Goal: Task Accomplishment & Management: Complete application form

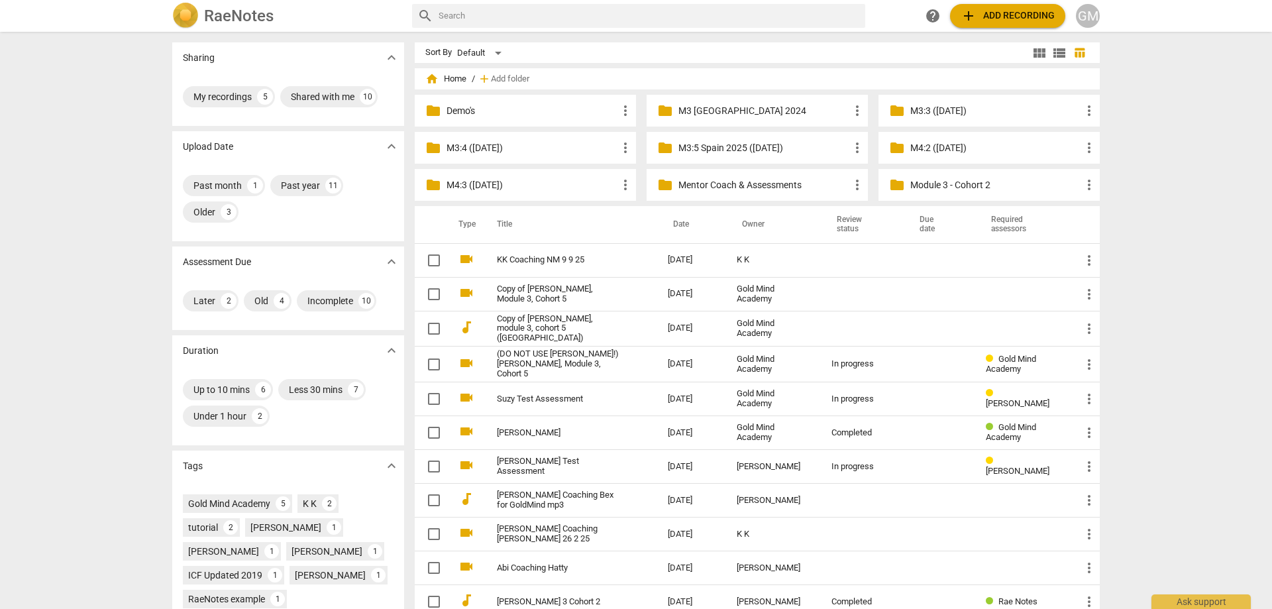
click at [505, 150] on p "M3:4 ([DATE])" at bounding box center [531, 148] width 171 height 14
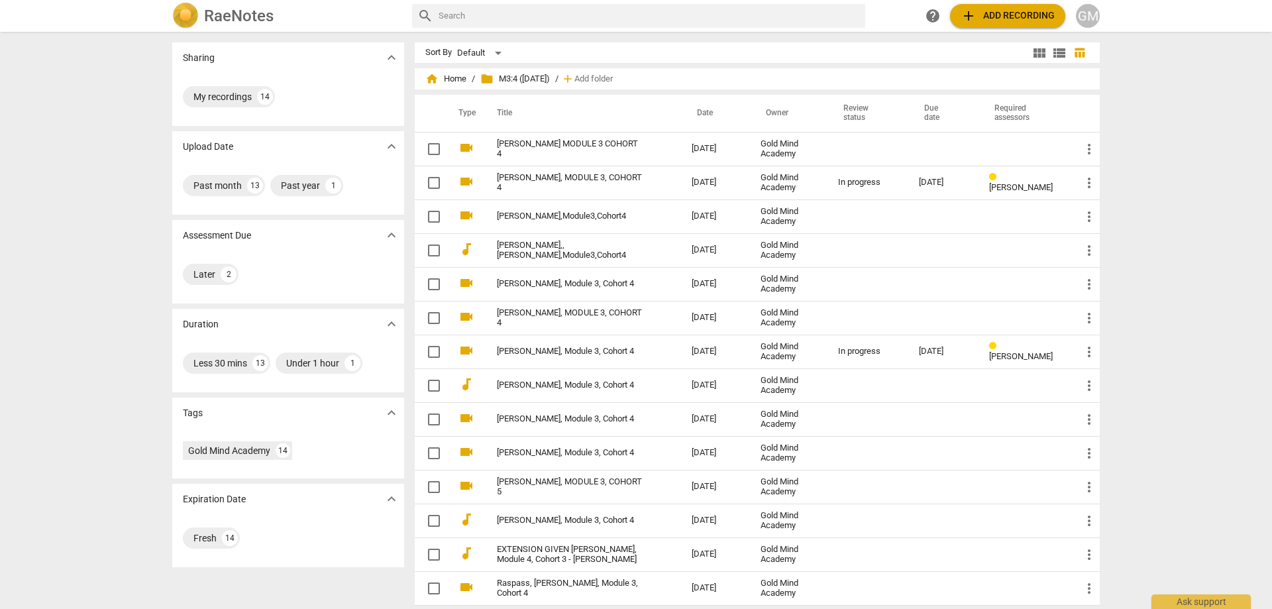
click at [146, 244] on div "Sharing expand_more My recordings 14 Upload Date expand_more Past month 13 Past…" at bounding box center [636, 321] width 1272 height 576
click at [139, 235] on div "Sharing expand_more My recordings 14 Upload Date expand_more Past month 13 Past…" at bounding box center [636, 321] width 1272 height 576
click at [1134, 250] on div "Sharing expand_more My recordings 14 Upload Date expand_more Past month 13 Past…" at bounding box center [636, 321] width 1272 height 576
click at [1135, 243] on div "Sharing expand_more My recordings 14 Upload Date expand_more Past month 13 Past…" at bounding box center [636, 321] width 1272 height 576
click at [1135, 248] on div "Sharing expand_more My recordings 14 Upload Date expand_more Past month 13 Past…" at bounding box center [636, 321] width 1272 height 576
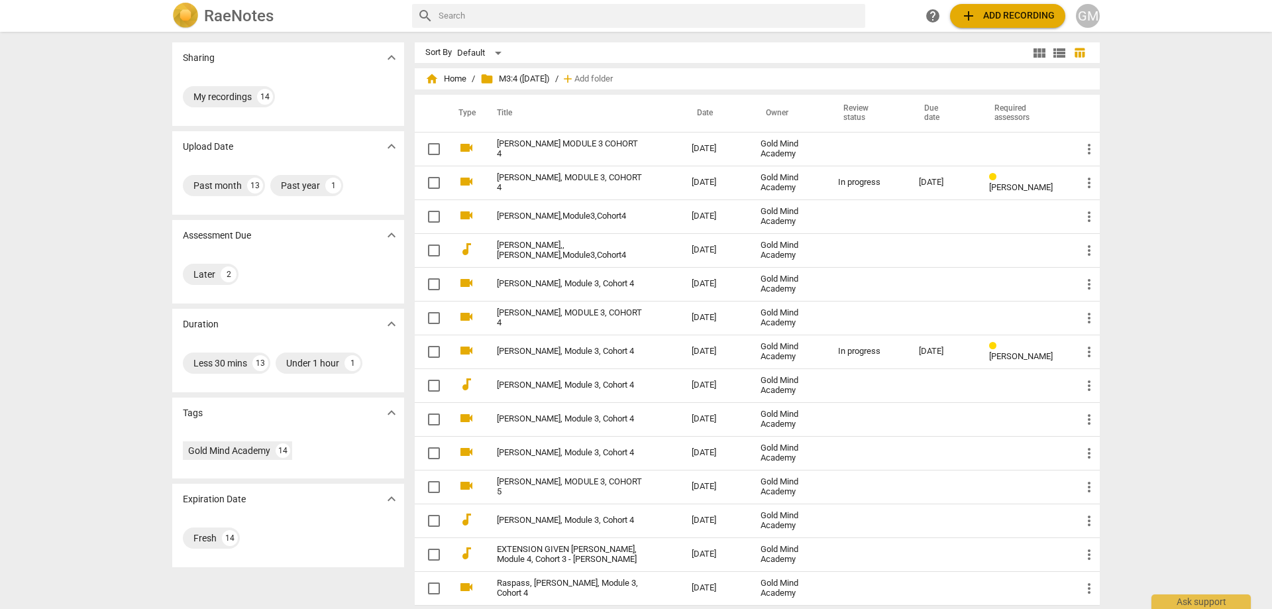
click at [1134, 245] on div "Sharing expand_more My recordings 14 Upload Date expand_more Past month 13 Past…" at bounding box center [636, 321] width 1272 height 576
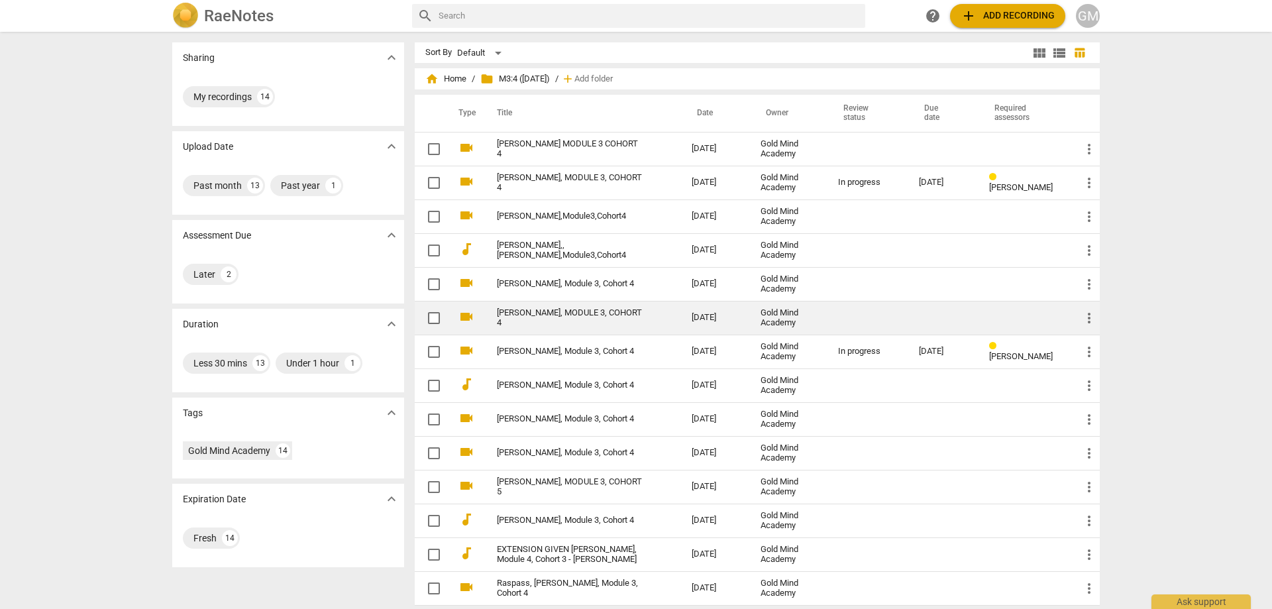
click at [576, 315] on link "[PERSON_NAME], MODULE 3, COHORT 4" at bounding box center [570, 318] width 147 height 20
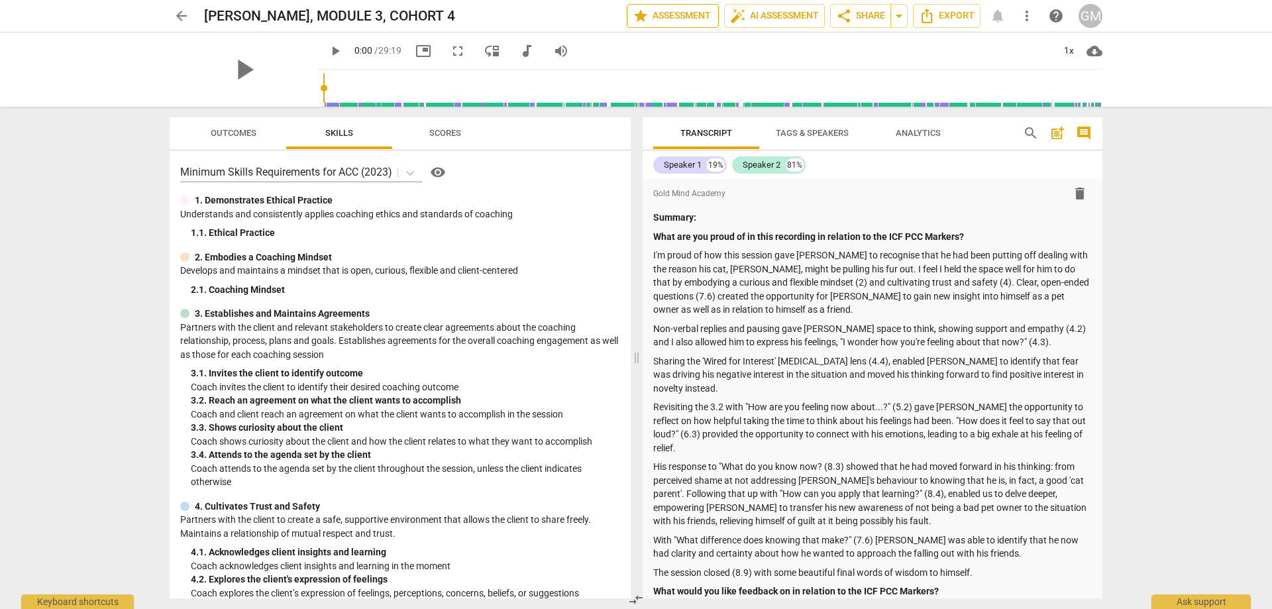
click at [670, 19] on span "star Assessment" at bounding box center [673, 16] width 80 height 16
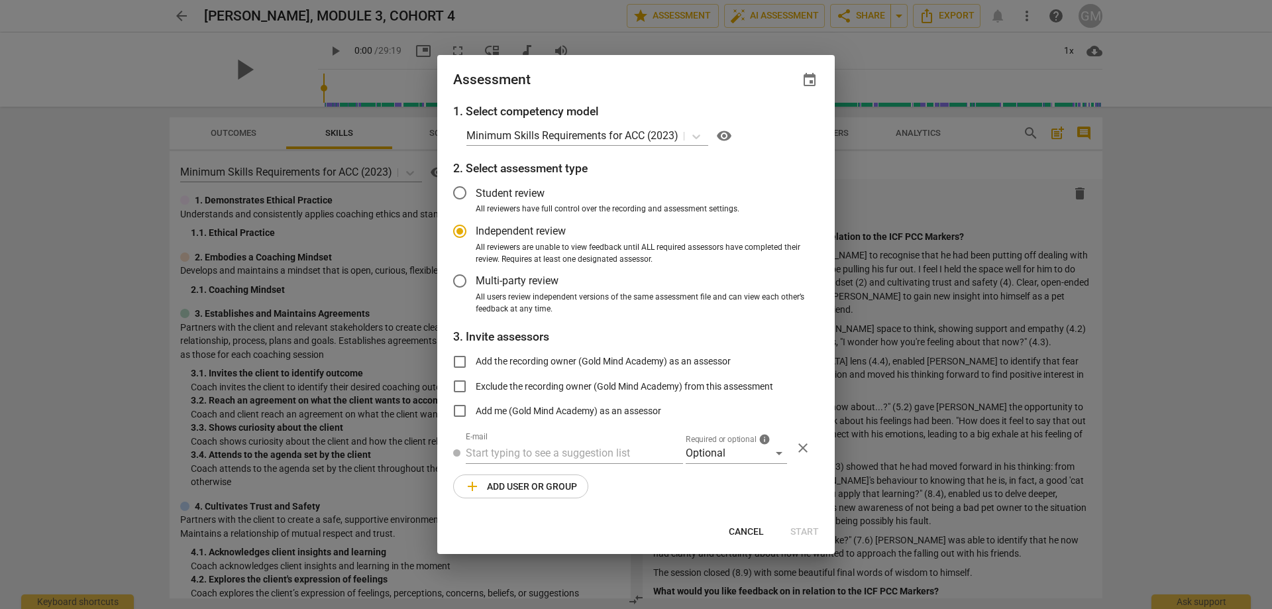
click at [541, 232] on span "Independent review" at bounding box center [521, 230] width 90 height 15
click at [476, 232] on input "Independent review" at bounding box center [460, 231] width 32 height 32
radio input "true"
click at [542, 452] on input "text" at bounding box center [574, 452] width 217 height 21
click at [563, 476] on strong "y [PERSON_NAME] <[PERSON_NAME][EMAIL_ADDRESS][DOMAIN_NAME]>" at bounding box center [667, 479] width 347 height 13
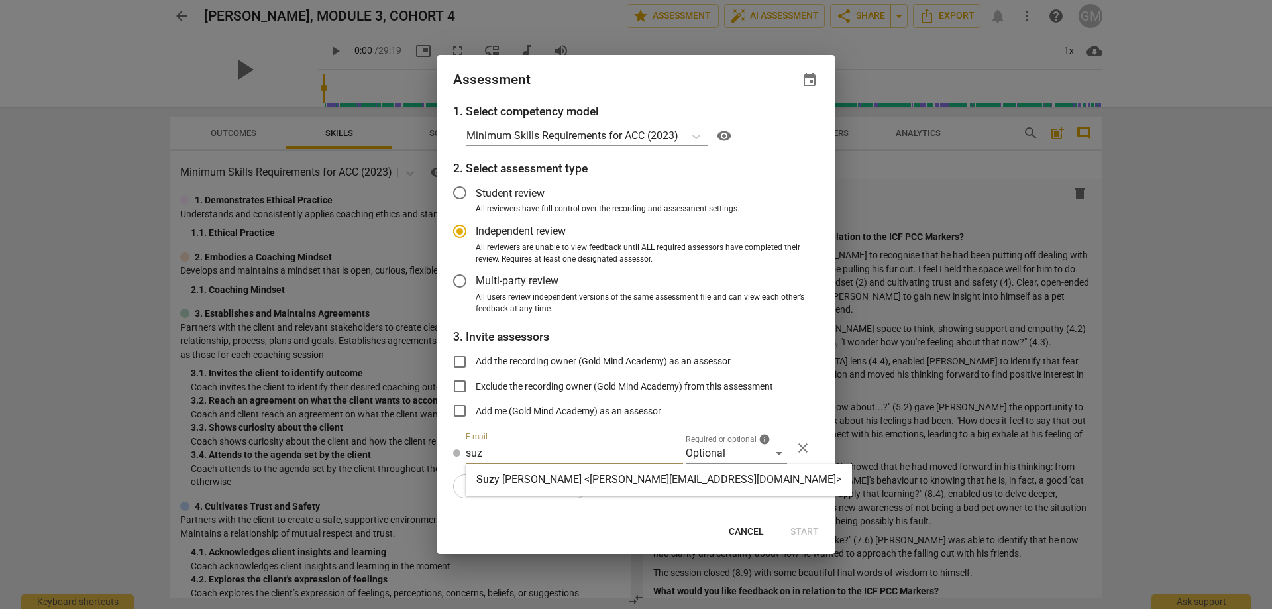
type input "[PERSON_NAME] <[PERSON_NAME][EMAIL_ADDRESS][DOMAIN_NAME]>"
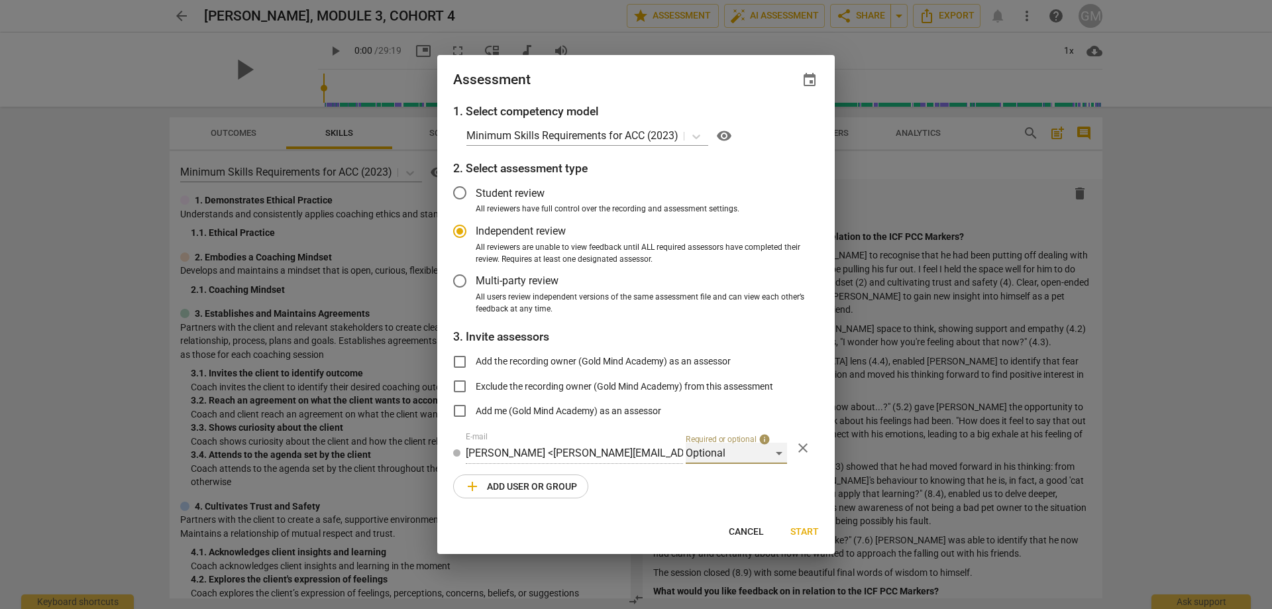
click at [719, 446] on div "Optional" at bounding box center [736, 452] width 101 height 21
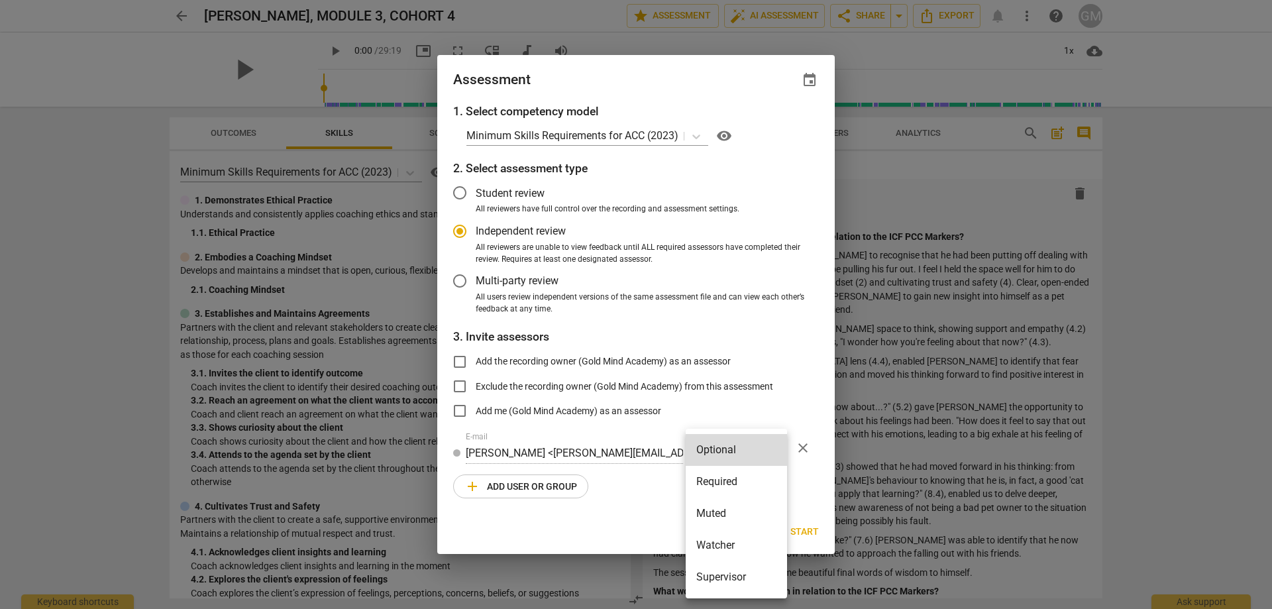
click at [725, 482] on li "Required" at bounding box center [736, 482] width 101 height 32
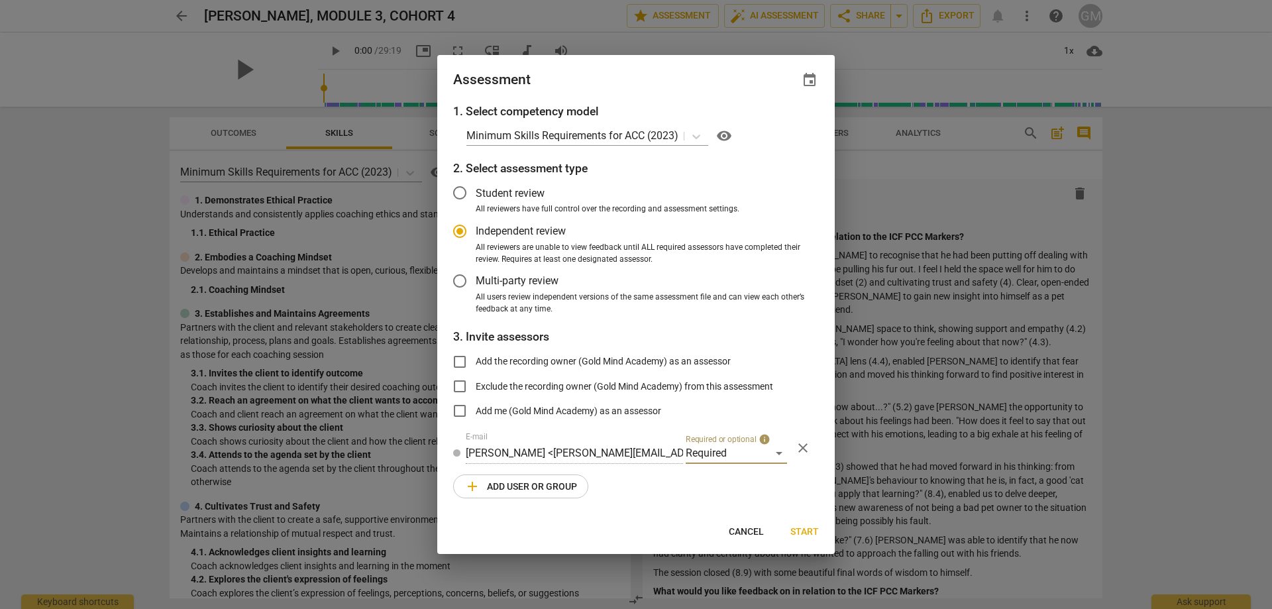
click at [519, 484] on span "add Add user or group" at bounding box center [520, 486] width 113 height 16
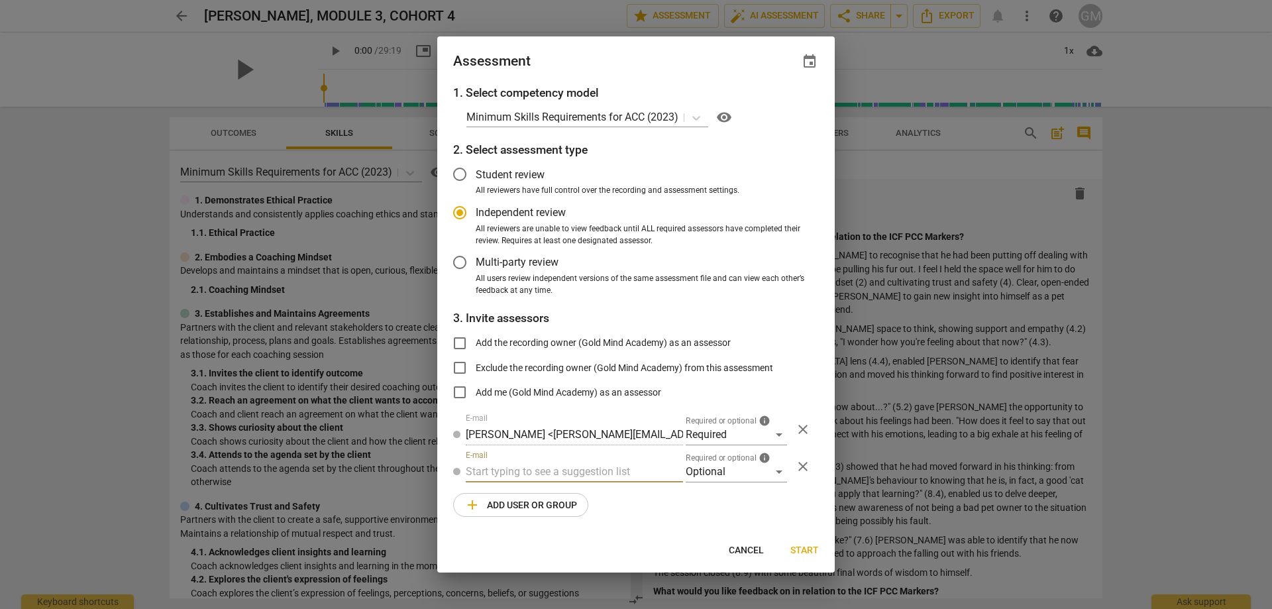
radio input "false"
click at [561, 471] on input "text" at bounding box center [574, 471] width 217 height 21
type input "h"
type input "g"
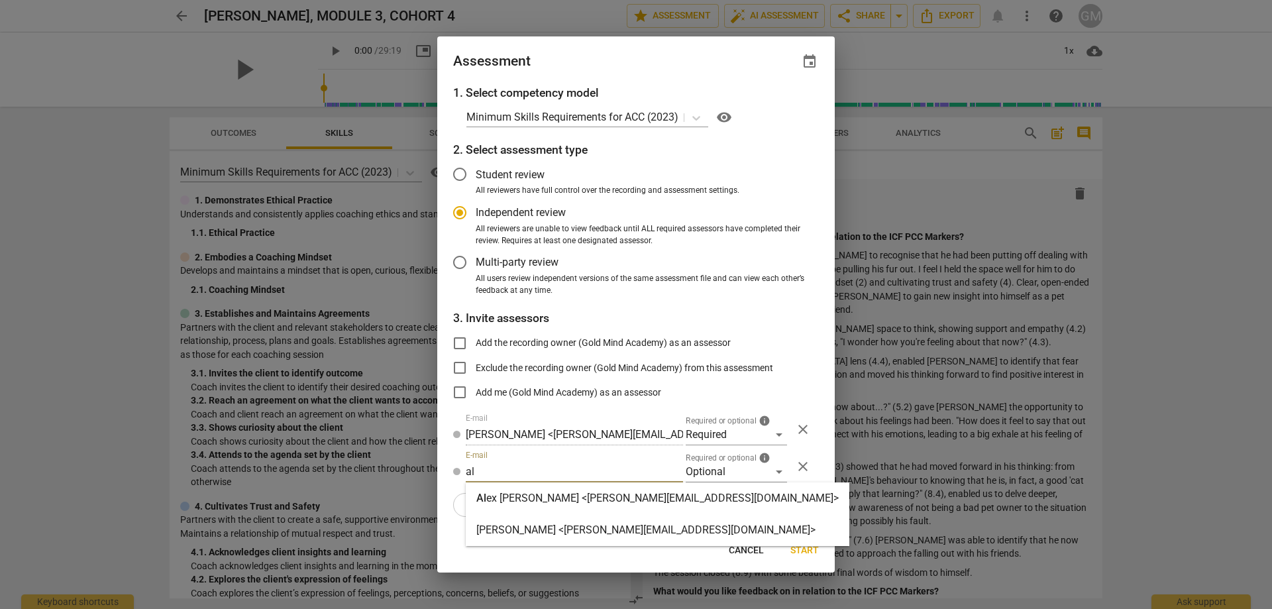
type input "a"
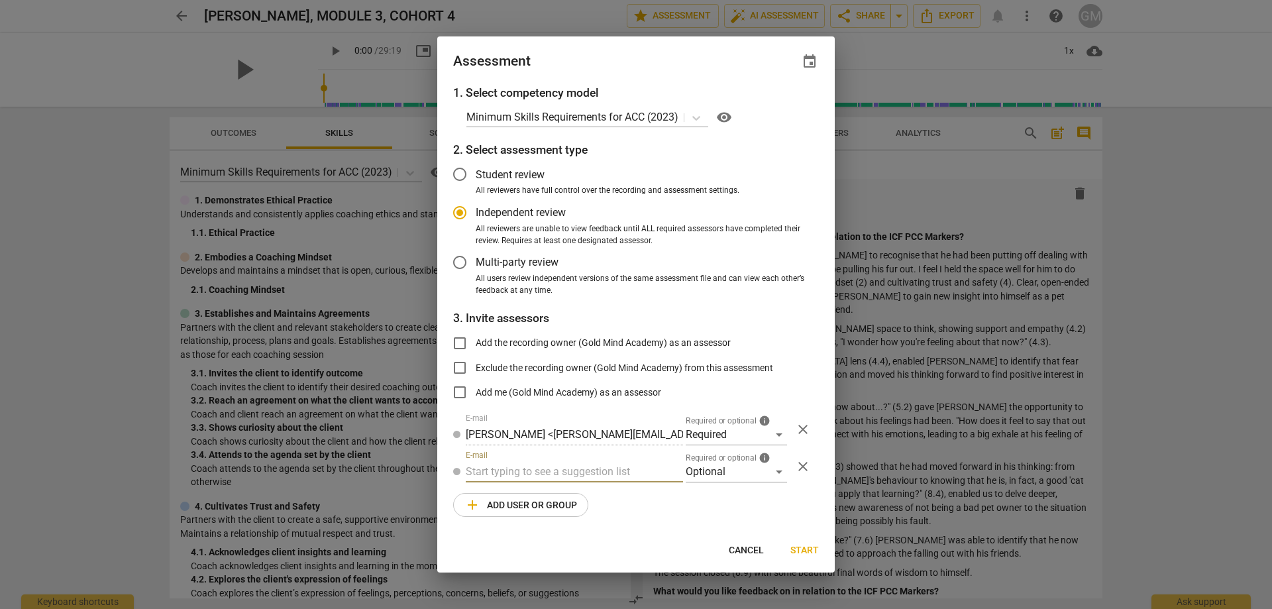
type input "g"
click at [606, 472] on input "[EMAIL_ADDRESS][DOMAIN_NAME]" at bounding box center [574, 471] width 217 height 21
drag, startPoint x: 611, startPoint y: 472, endPoint x: 466, endPoint y: 472, distance: 145.1
click at [466, 472] on input "[EMAIL_ADDRESS][DOMAIN_NAME]" at bounding box center [574, 471] width 217 height 21
type input "[EMAIL_ADDRESS][DOMAIN_NAME]"
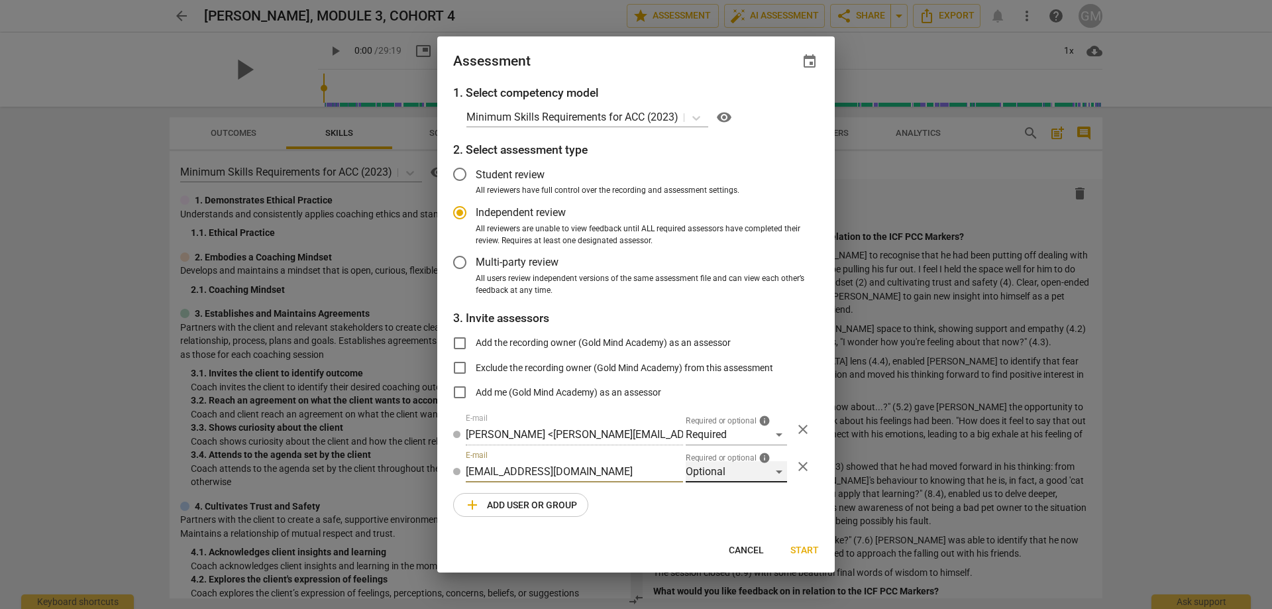
click at [729, 476] on div "Optional" at bounding box center [736, 471] width 101 height 21
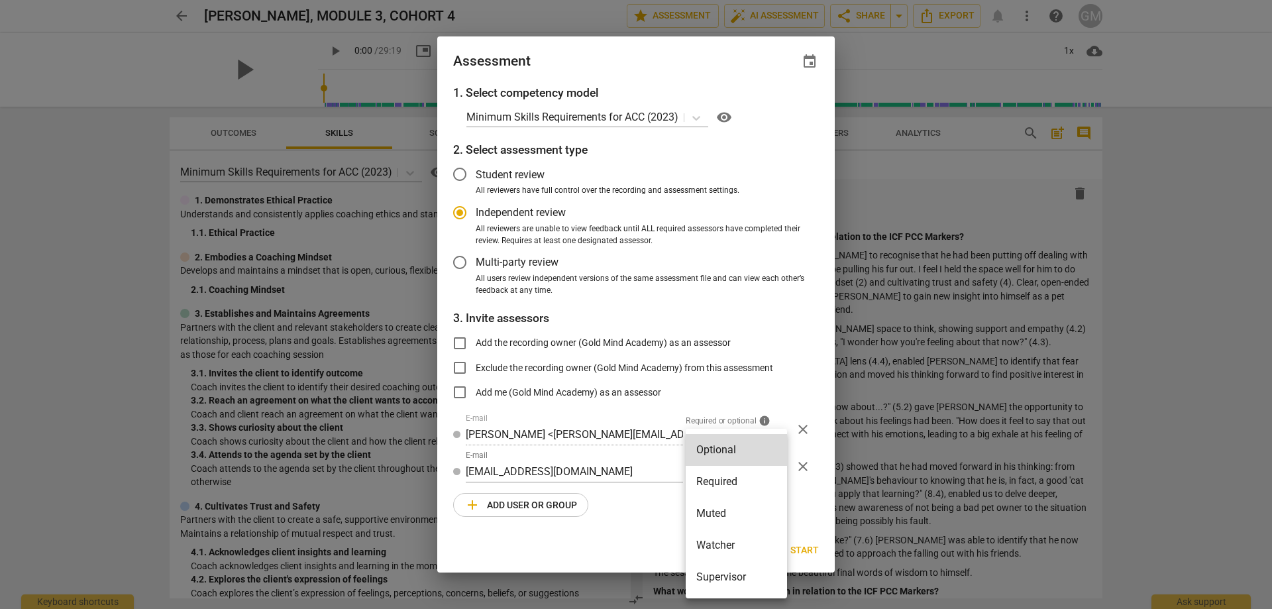
click at [707, 574] on li "Supervisor" at bounding box center [736, 577] width 101 height 32
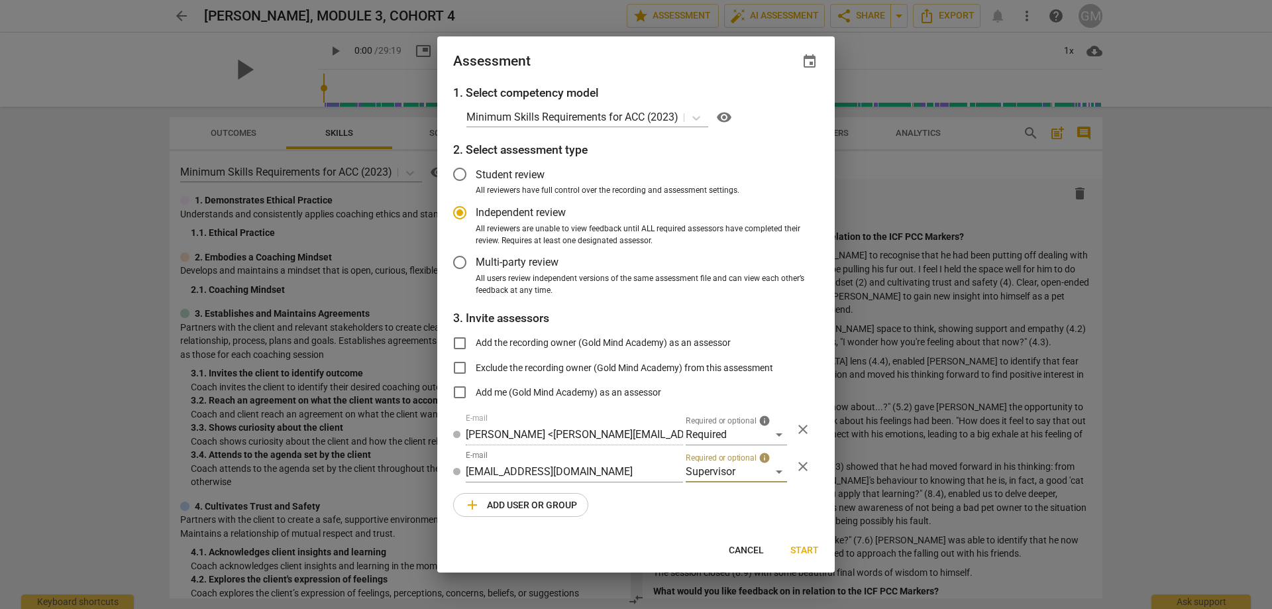
click at [652, 505] on div "1. Select competency model Minimum Skills Requirements for ACC (2023) visibilit…" at bounding box center [635, 308] width 397 height 449
click at [659, 509] on div "1. Select competency model Minimum Skills Requirements for ACC (2023) visibilit…" at bounding box center [635, 308] width 397 height 449
click at [658, 505] on div "1. Select competency model Minimum Skills Requirements for ACC (2023) visibilit…" at bounding box center [635, 308] width 397 height 449
click at [662, 511] on div "1. Select competency model Minimum Skills Requirements for ACC (2023) visibilit…" at bounding box center [635, 308] width 397 height 449
click at [654, 507] on div "1. Select competency model Minimum Skills Requirements for ACC (2023) visibilit…" at bounding box center [635, 308] width 397 height 449
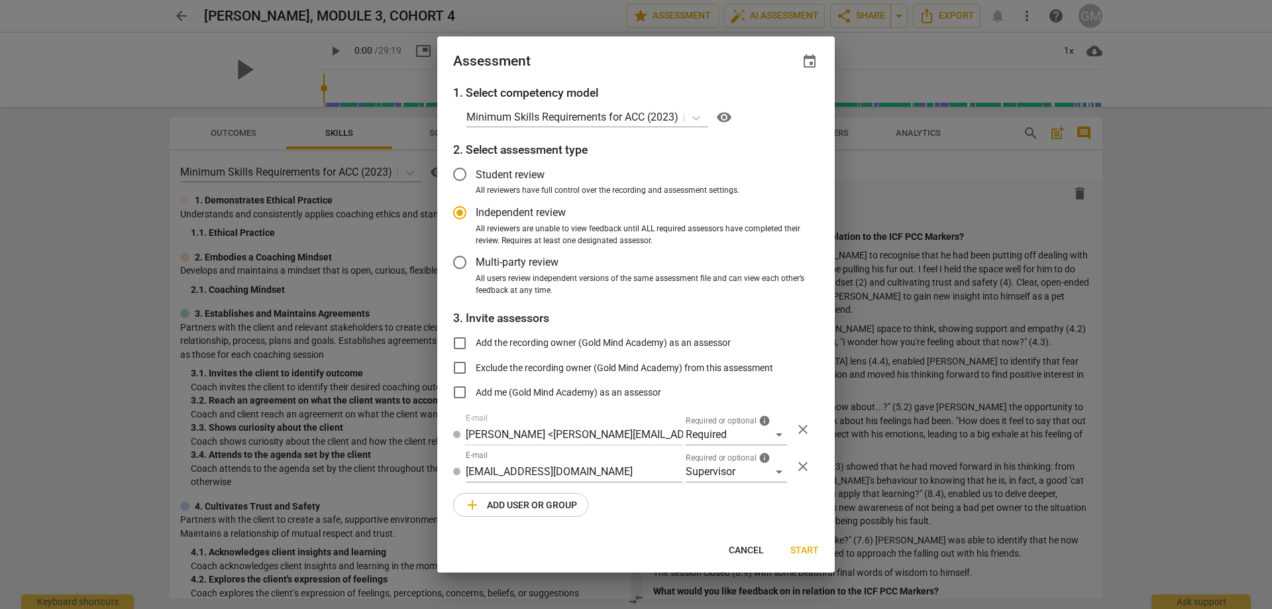
click at [656, 509] on div "1. Select competency model Minimum Skills Requirements for ACC (2023) visibilit…" at bounding box center [635, 308] width 397 height 449
click at [656, 505] on div "1. Select competency model Minimum Skills Requirements for ACC (2023) visibilit…" at bounding box center [635, 308] width 397 height 449
click at [681, 510] on div "1. Select competency model Minimum Skills Requirements for ACC (2023) visibilit…" at bounding box center [635, 308] width 397 height 449
click at [672, 506] on div "1. Select competency model Minimum Skills Requirements for ACC (2023) visibilit…" at bounding box center [635, 308] width 397 height 449
click at [686, 507] on div "1. Select competency model Minimum Skills Requirements for ACC (2023) visibilit…" at bounding box center [635, 308] width 397 height 449
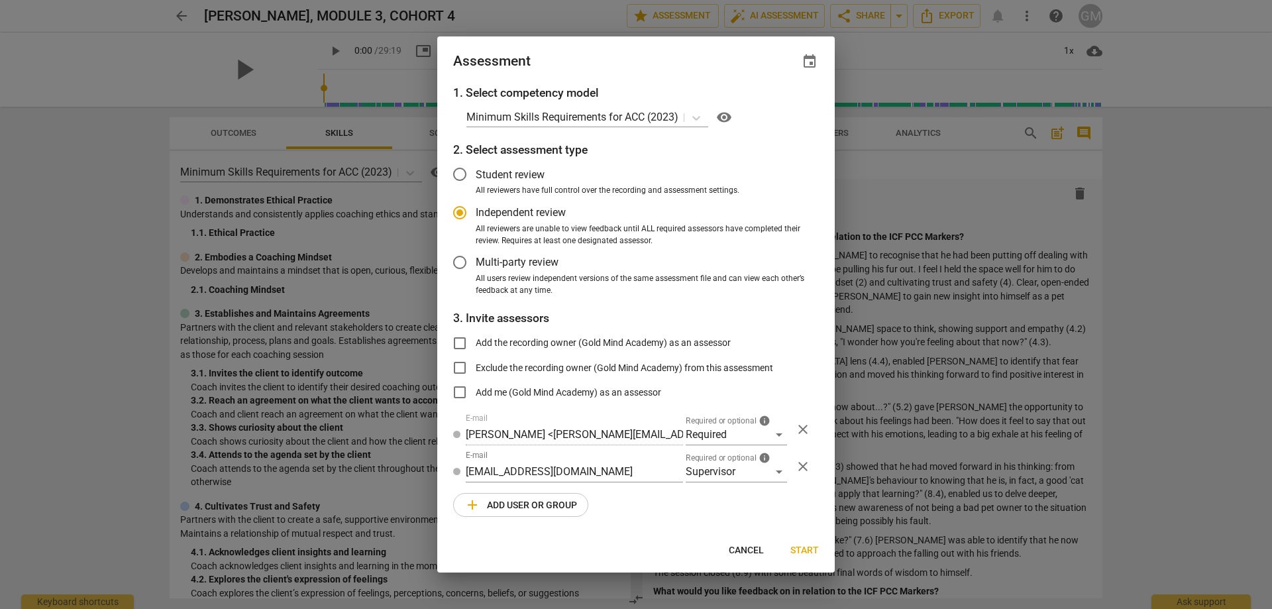
click at [670, 505] on div "1. Select competency model Minimum Skills Requirements for ACC (2023) visibilit…" at bounding box center [635, 308] width 397 height 449
drag, startPoint x: 624, startPoint y: 473, endPoint x: 468, endPoint y: 471, distance: 156.3
click at [468, 471] on input "[EMAIL_ADDRESS][DOMAIN_NAME]" at bounding box center [574, 471] width 217 height 21
click at [670, 506] on div "1. Select competency model Minimum Skills Requirements for ACC (2023) visibilit…" at bounding box center [635, 308] width 397 height 449
click at [797, 466] on span "close" at bounding box center [803, 466] width 16 height 16
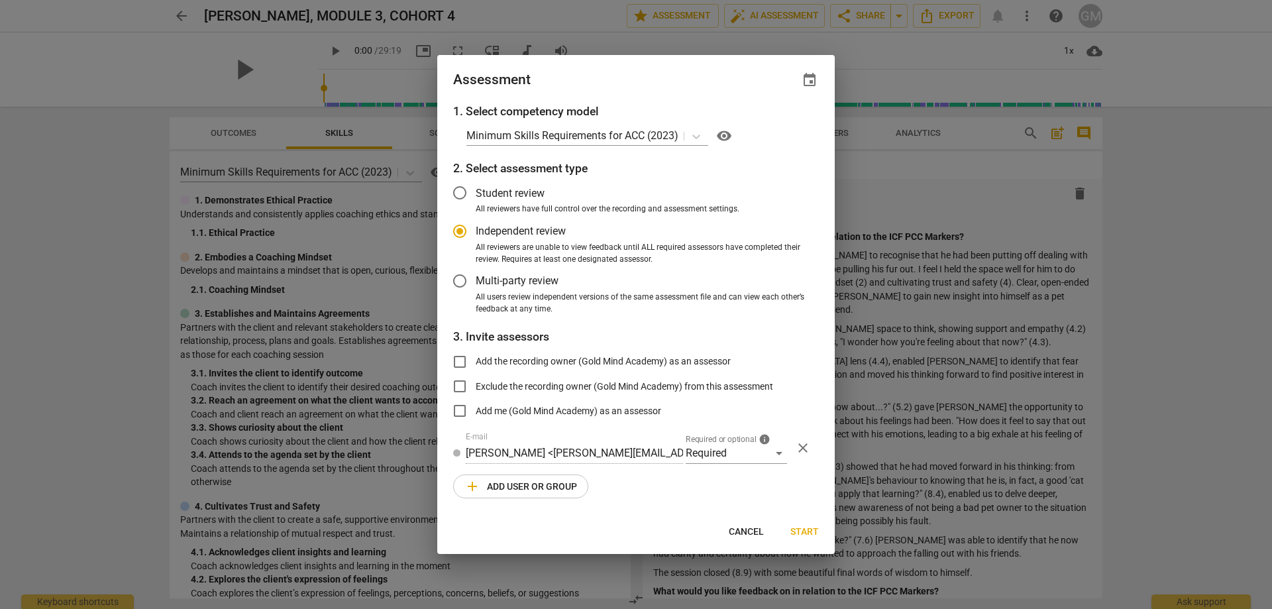
radio input "false"
click at [468, 413] on input "Add me (Gold Mind Academy) as an assessor" at bounding box center [460, 411] width 32 height 32
checkbox input "true"
radio input "false"
click at [461, 410] on input "Add me (Gold Mind Academy) as an assessor" at bounding box center [460, 411] width 32 height 32
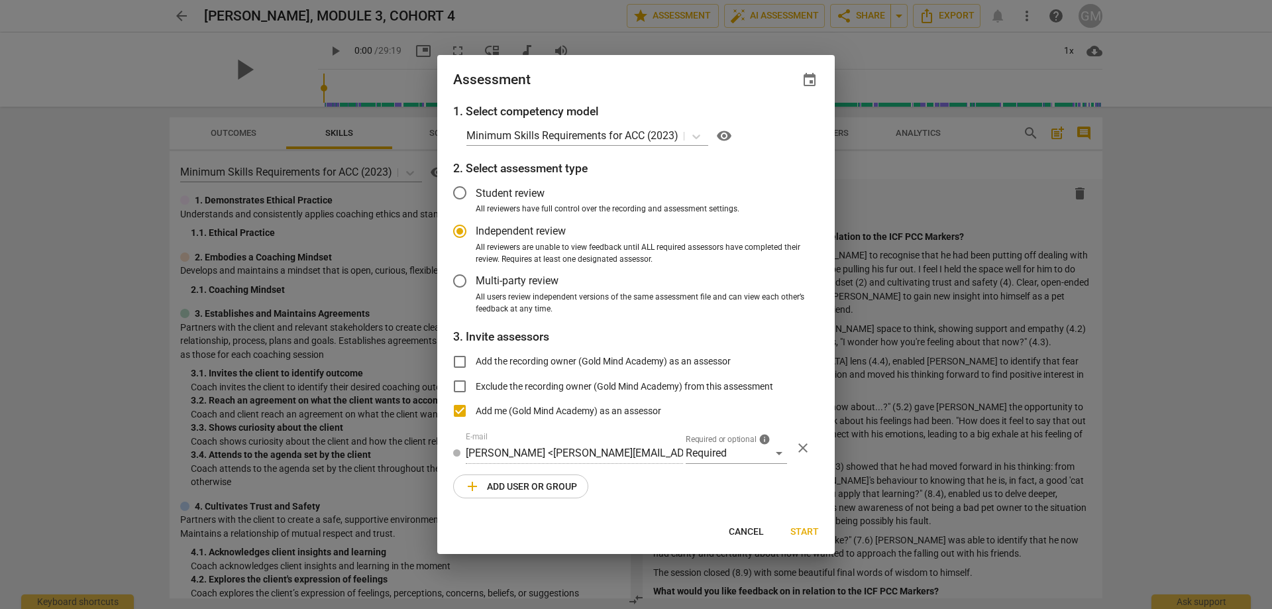
checkbox input "false"
click at [511, 483] on span "add Add user or group" at bounding box center [520, 486] width 113 height 16
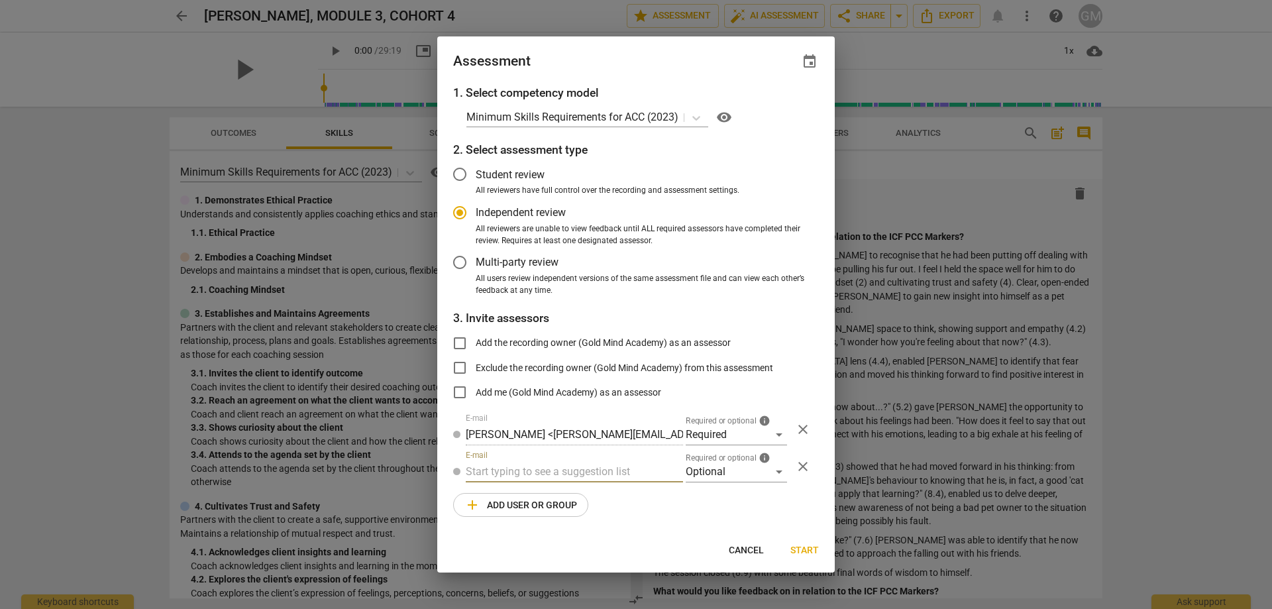
radio input "false"
click at [533, 474] on input "text" at bounding box center [574, 471] width 217 height 21
type input "[EMAIL_ADDRESS][DOMAIN_NAME]"
click at [696, 466] on div "Optional" at bounding box center [736, 471] width 101 height 21
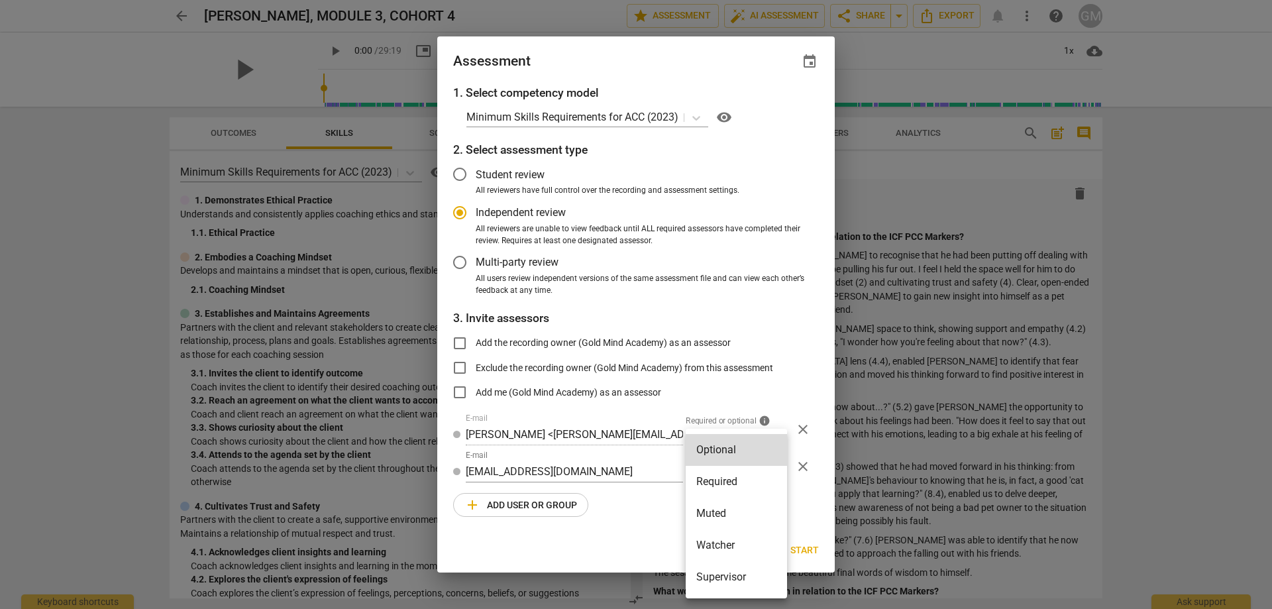
click at [721, 579] on li "Supervisor" at bounding box center [736, 577] width 101 height 32
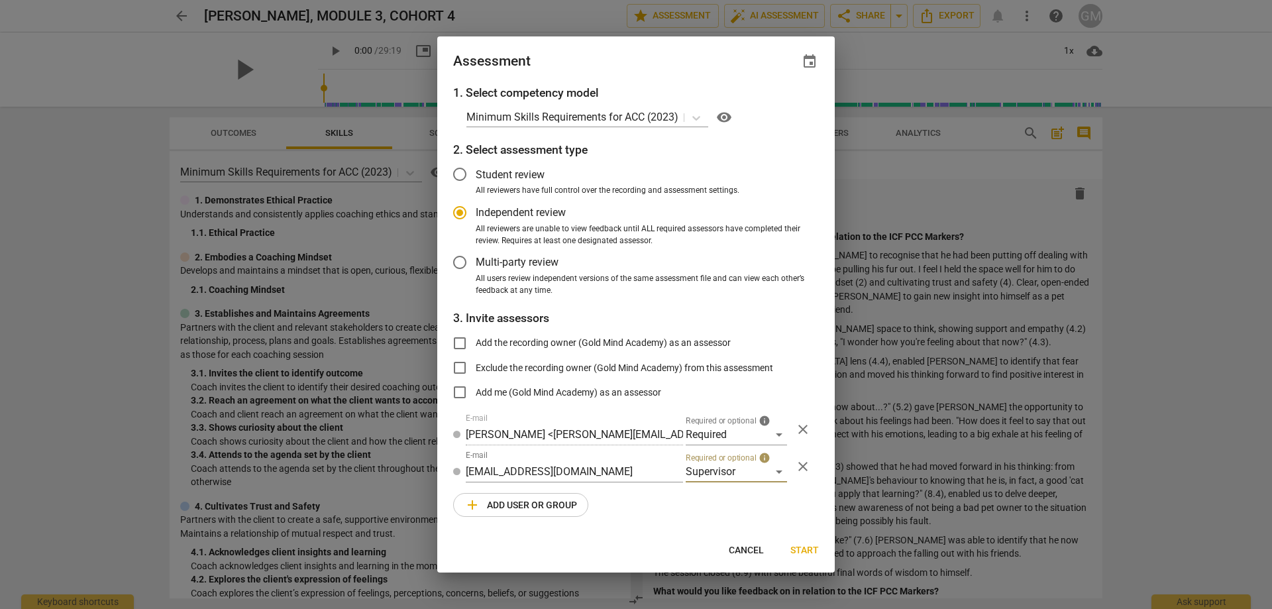
click at [672, 516] on div "1. Select competency model Minimum Skills Requirements for ACC (2023) visibilit…" at bounding box center [635, 308] width 397 height 449
click at [670, 523] on div "1. Select competency model Minimum Skills Requirements for ACC (2023) visibilit…" at bounding box center [635, 308] width 397 height 449
click at [665, 515] on div "1. Select competency model Minimum Skills Requirements for ACC (2023) visibilit…" at bounding box center [635, 308] width 397 height 449
click at [677, 517] on div "1. Select competency model Minimum Skills Requirements for ACC (2023) visibilit…" at bounding box center [635, 308] width 397 height 449
click at [665, 511] on div "1. Select competency model Minimum Skills Requirements for ACC (2023) visibilit…" at bounding box center [635, 308] width 397 height 449
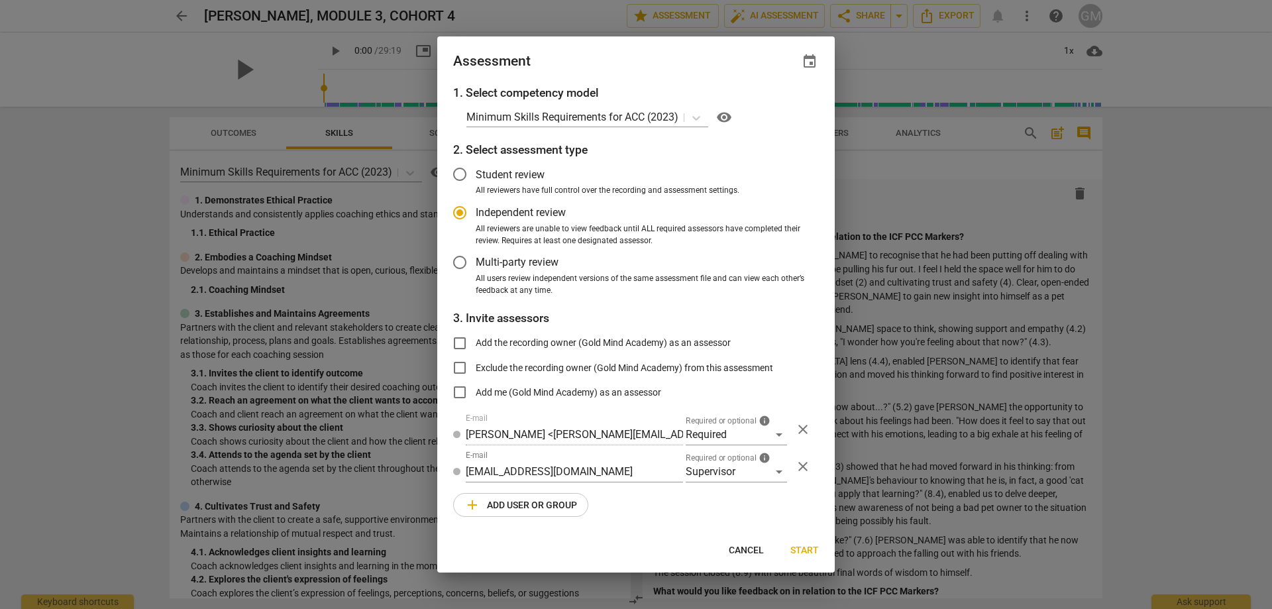
click at [666, 511] on div "1. Select competency model Minimum Skills Requirements for ACC (2023) visibilit…" at bounding box center [635, 308] width 397 height 449
click at [661, 506] on div "1. Select competency model Minimum Skills Requirements for ACC (2023) visibilit…" at bounding box center [635, 308] width 397 height 449
click at [804, 546] on span "Start" at bounding box center [804, 550] width 28 height 13
radio input "false"
type input "Gold Mind Academy <[EMAIL_ADDRESS][DOMAIN_NAME]>"
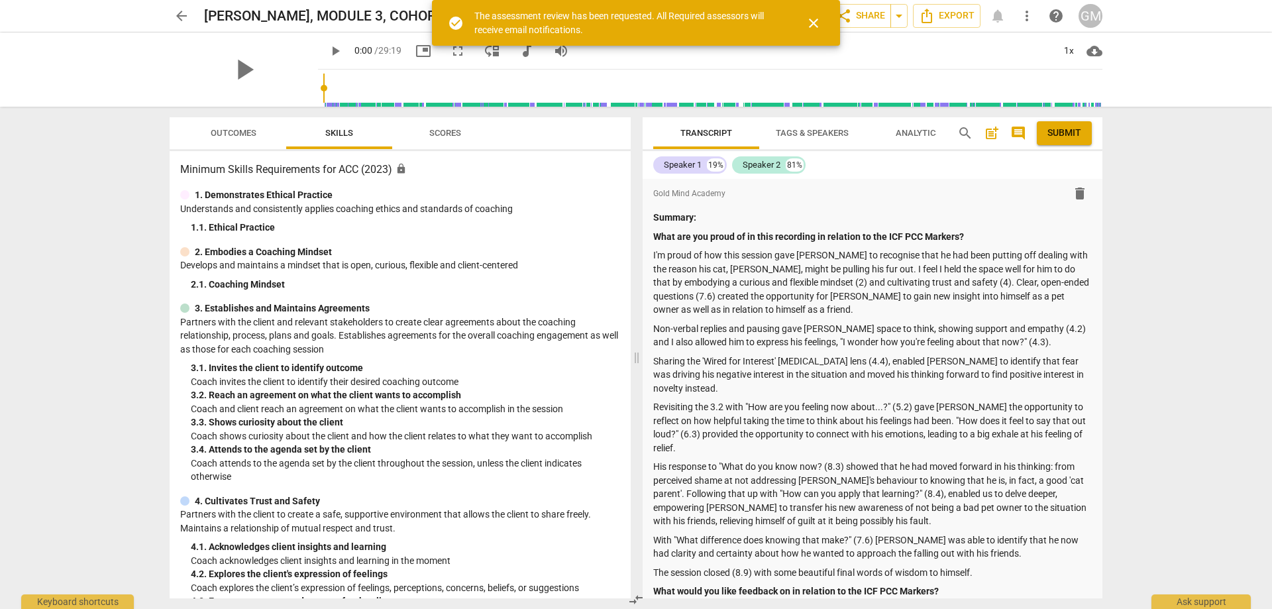
click at [178, 11] on span "arrow_back" at bounding box center [182, 16] width 16 height 16
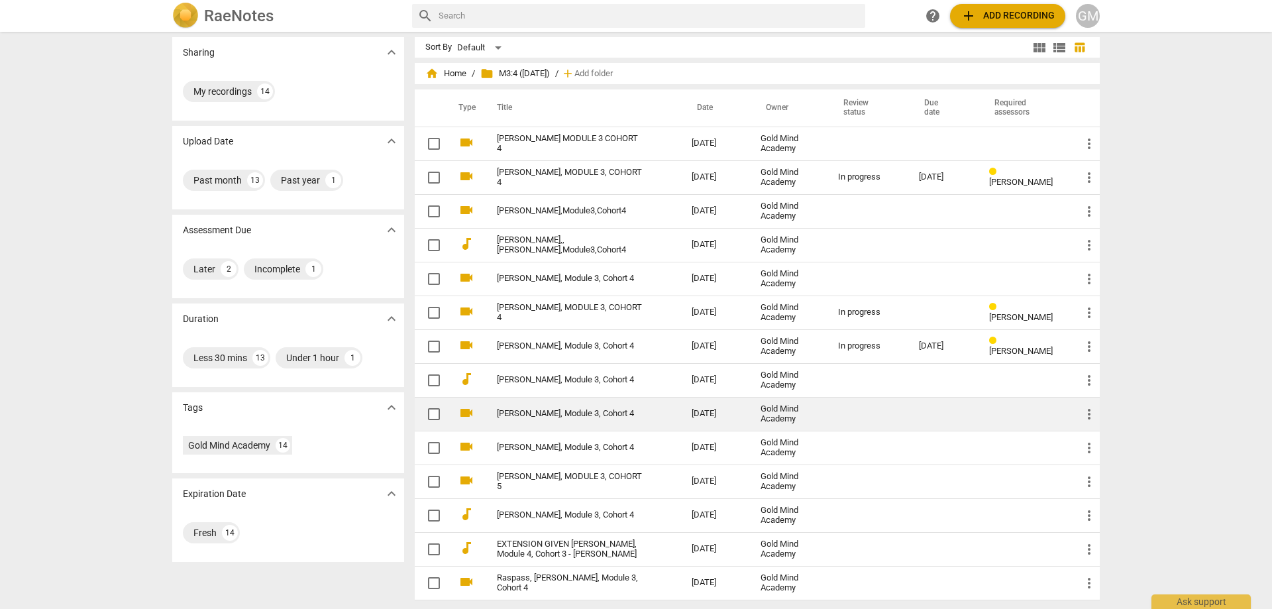
scroll to position [7, 0]
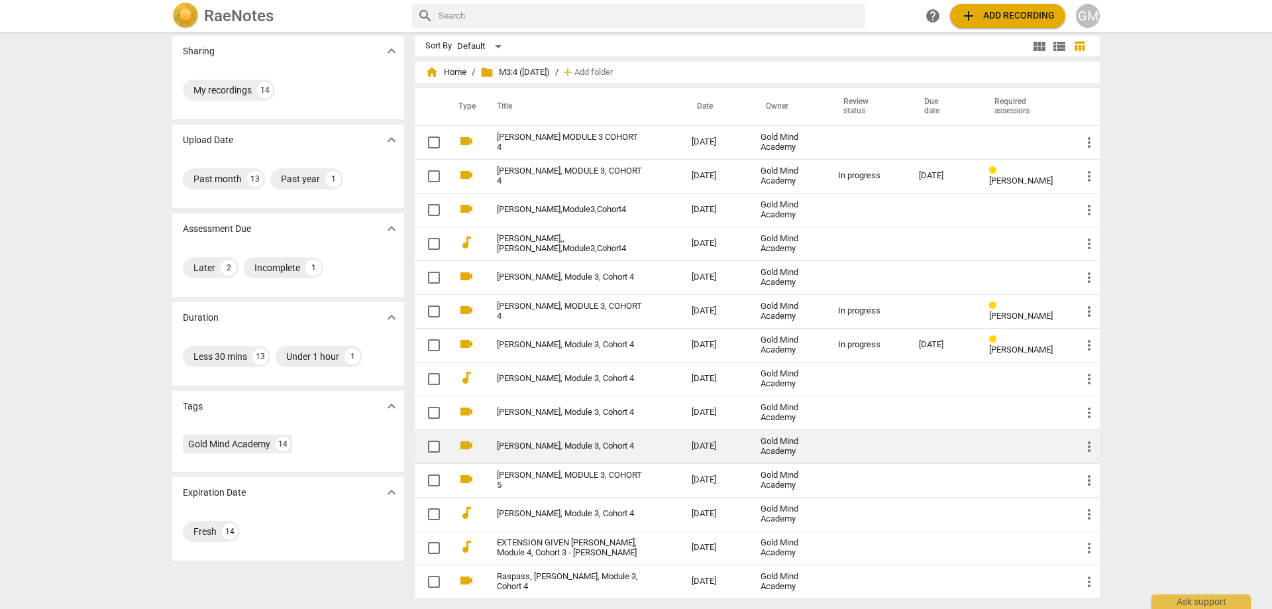
click at [566, 444] on link "[PERSON_NAME], Module 3, Cohort 4" at bounding box center [570, 446] width 147 height 10
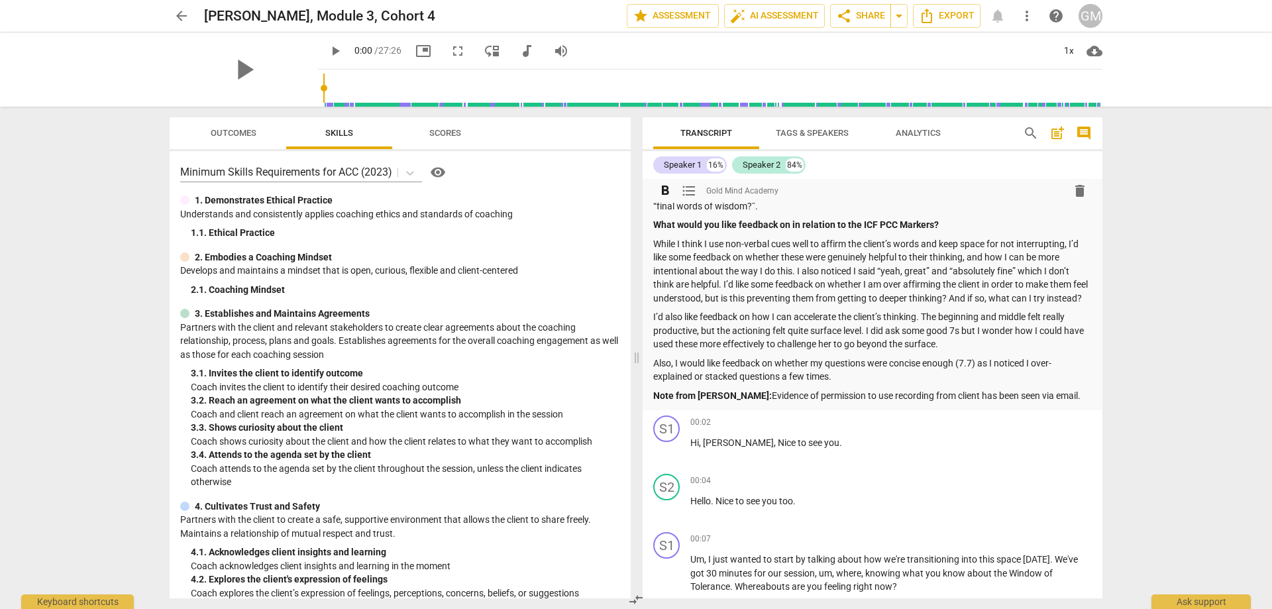
scroll to position [596, 0]
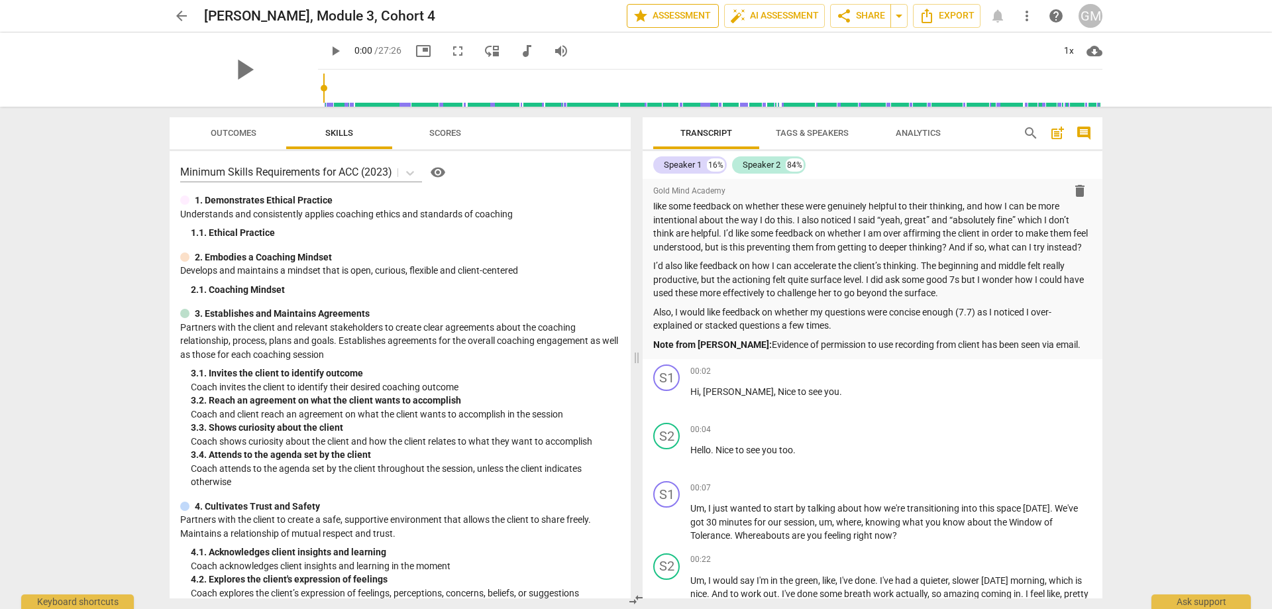
click at [662, 12] on span "star Assessment" at bounding box center [673, 16] width 80 height 16
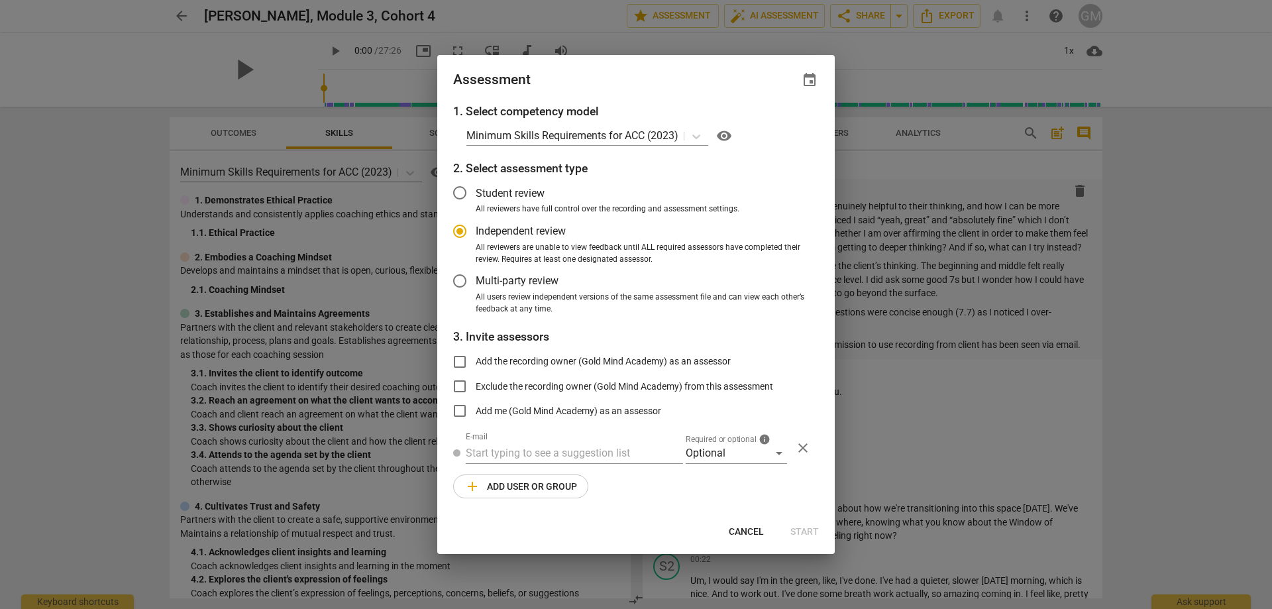
click at [519, 226] on span "Independent review" at bounding box center [521, 230] width 90 height 15
click at [476, 226] on input "Independent review" at bounding box center [460, 231] width 32 height 32
radio input "true"
click at [552, 444] on input "text" at bounding box center [574, 452] width 217 height 21
click at [554, 474] on strong "y [PERSON_NAME] <[PERSON_NAME][EMAIL_ADDRESS][DOMAIN_NAME]>" at bounding box center [667, 479] width 347 height 13
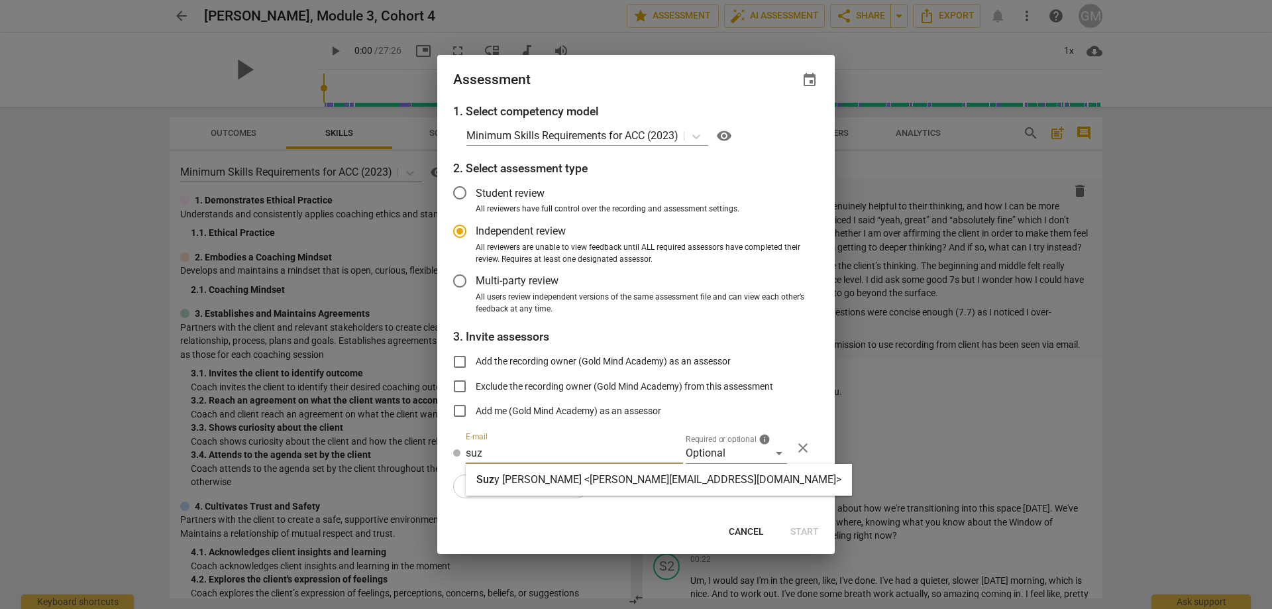
type input "[PERSON_NAME] <[PERSON_NAME][EMAIL_ADDRESS][DOMAIN_NAME]>"
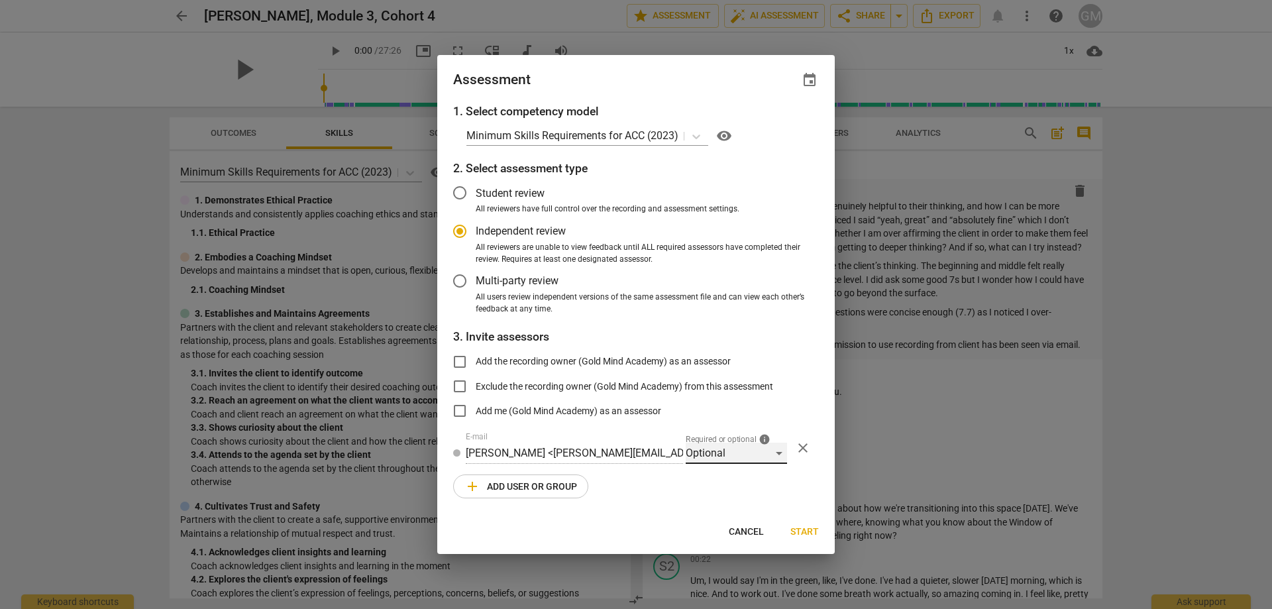
click at [723, 459] on div "Optional" at bounding box center [736, 452] width 101 height 21
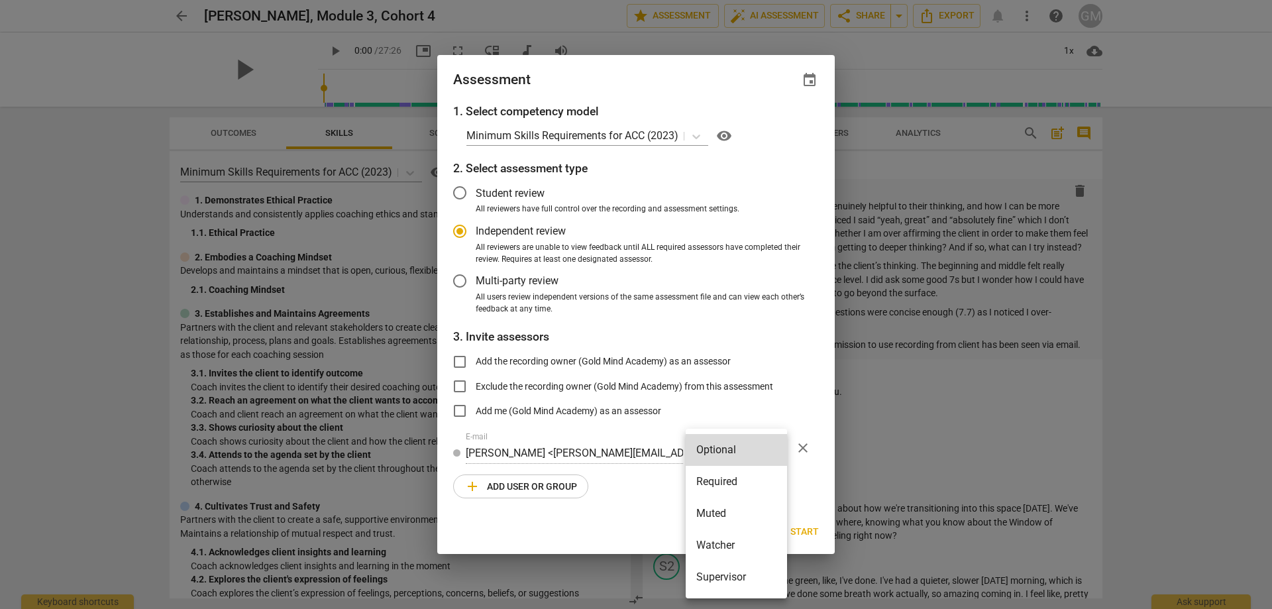
click at [717, 481] on li "Required" at bounding box center [736, 482] width 101 height 32
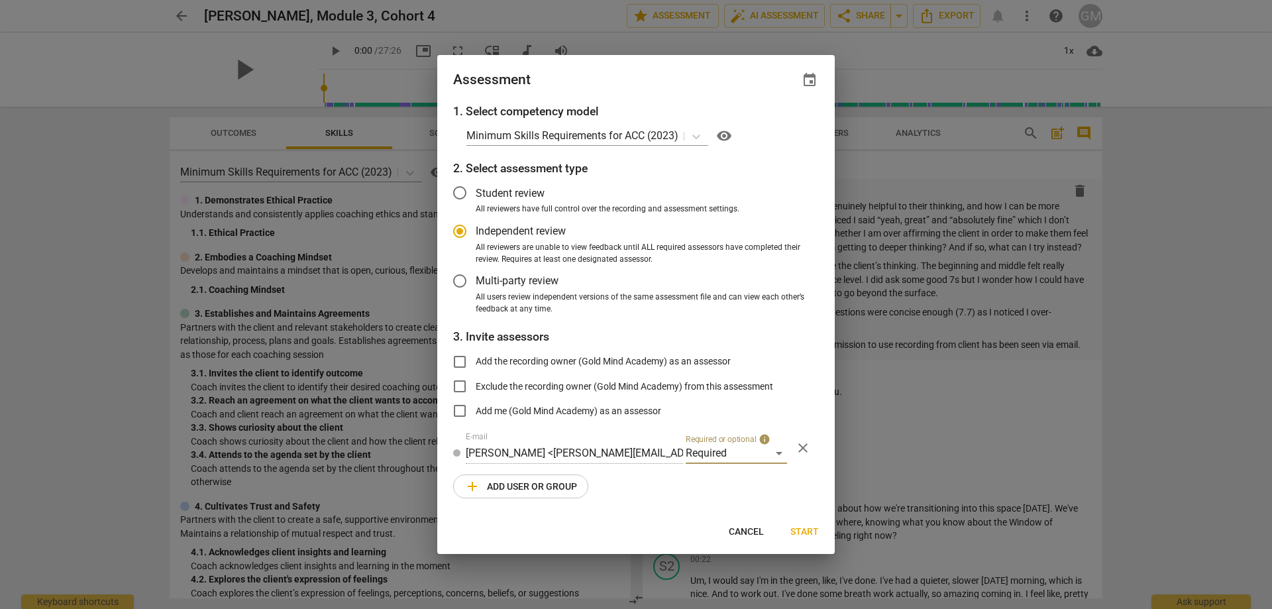
click at [672, 481] on div "1. Select competency model Minimum Skills Requirements for ACC (2023) visibilit…" at bounding box center [635, 309] width 397 height 412
click at [744, 529] on span "Cancel" at bounding box center [746, 531] width 35 height 13
radio input "false"
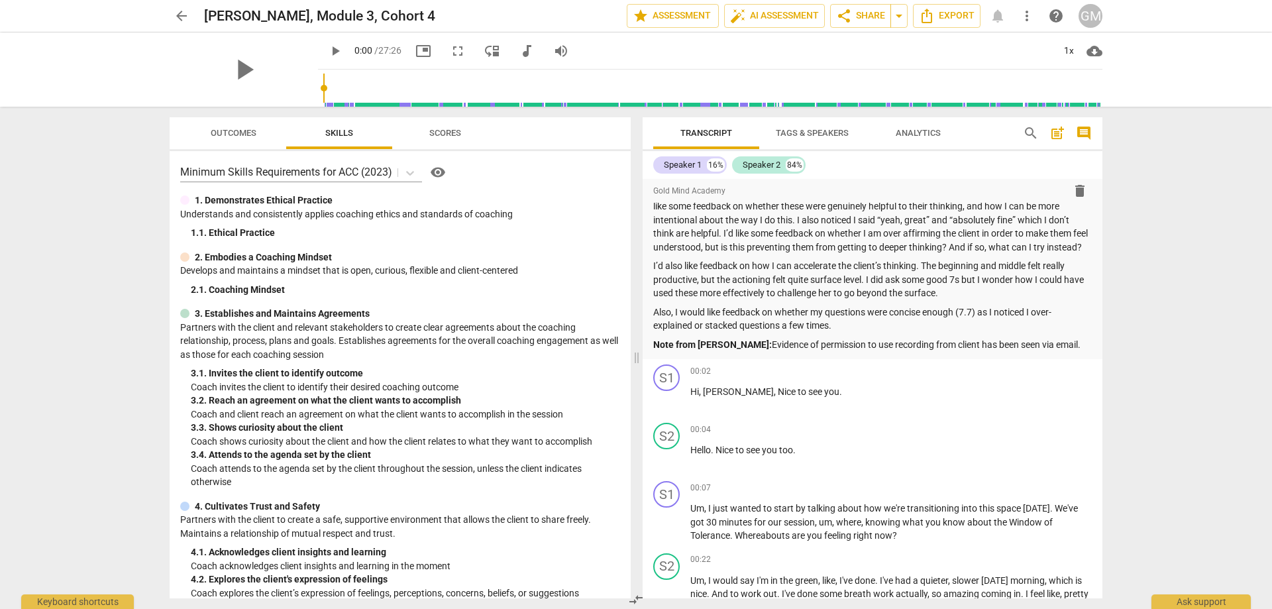
click at [188, 7] on button "arrow_back" at bounding box center [182, 16] width 24 height 24
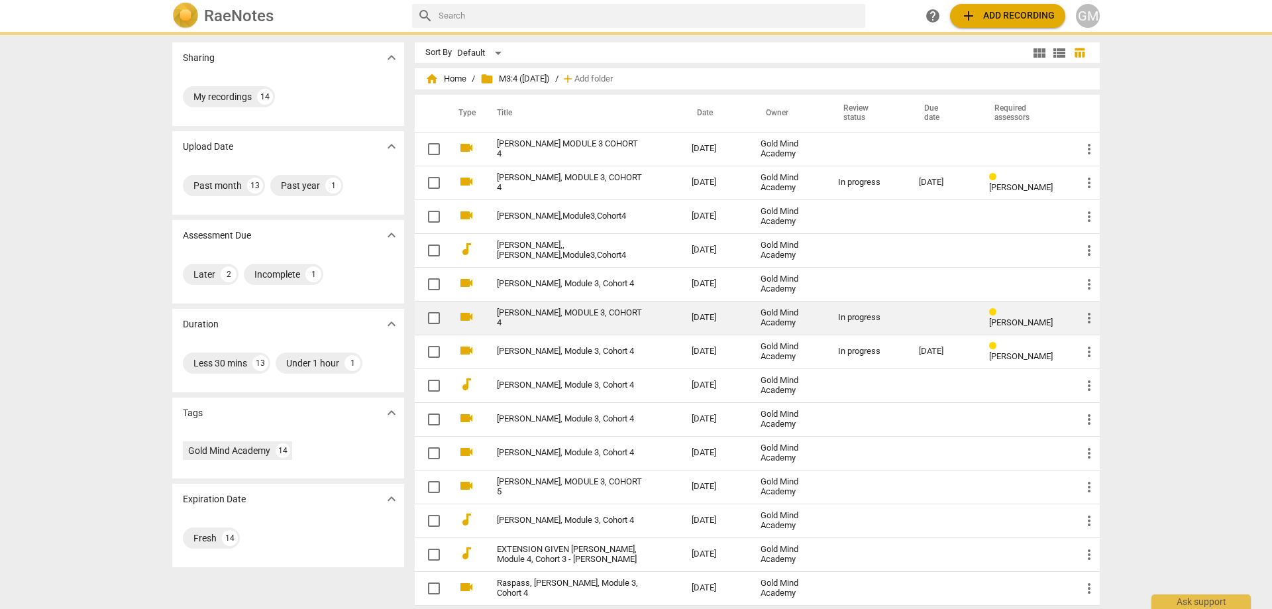
click at [553, 315] on link "[PERSON_NAME], MODULE 3, COHORT 4" at bounding box center [570, 318] width 147 height 20
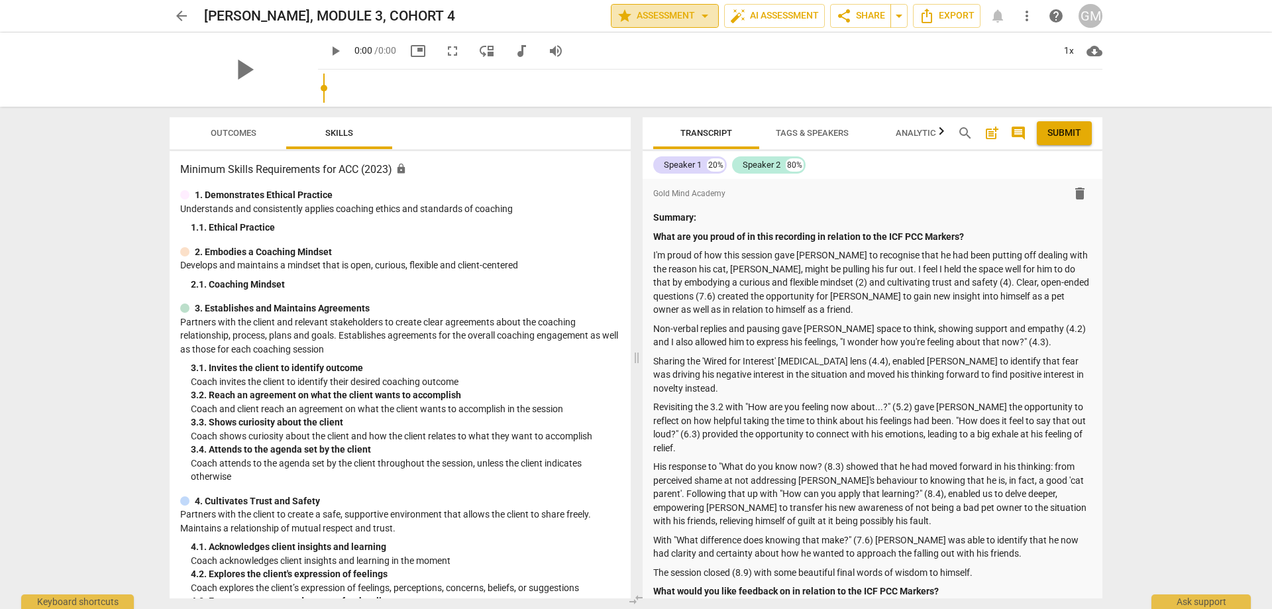
click at [663, 15] on span "star Assessment arrow_drop_down" at bounding box center [665, 16] width 96 height 16
click at [660, 82] on li "Settings" at bounding box center [670, 82] width 128 height 32
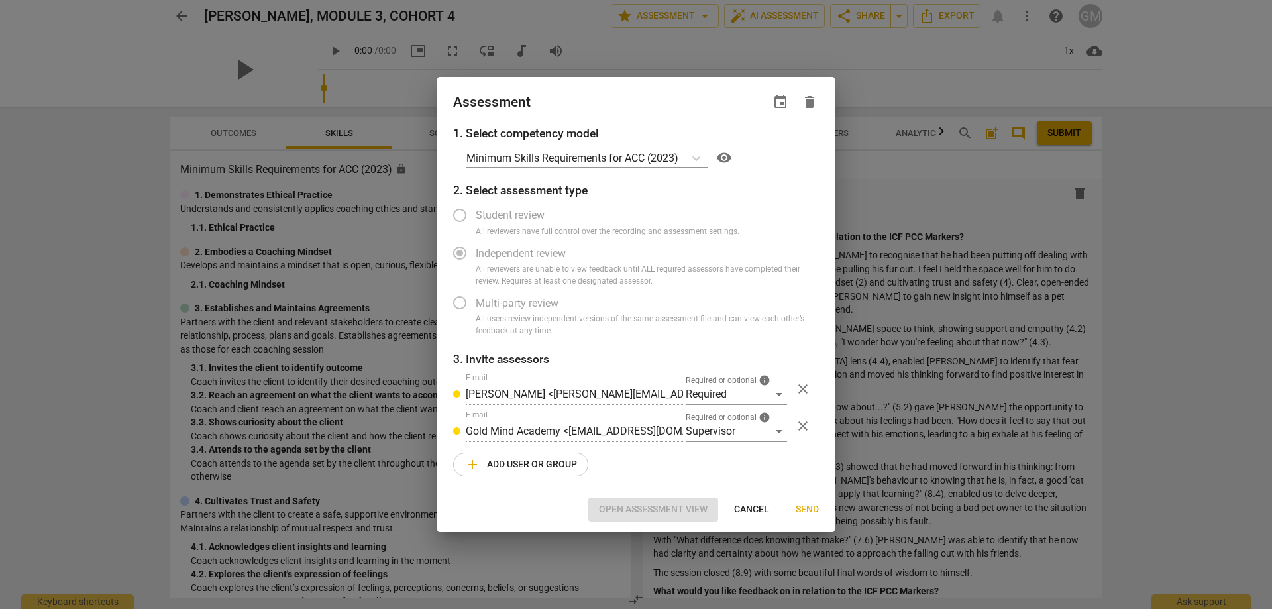
radio input "false"
click at [776, 103] on span "event" at bounding box center [780, 102] width 16 height 16
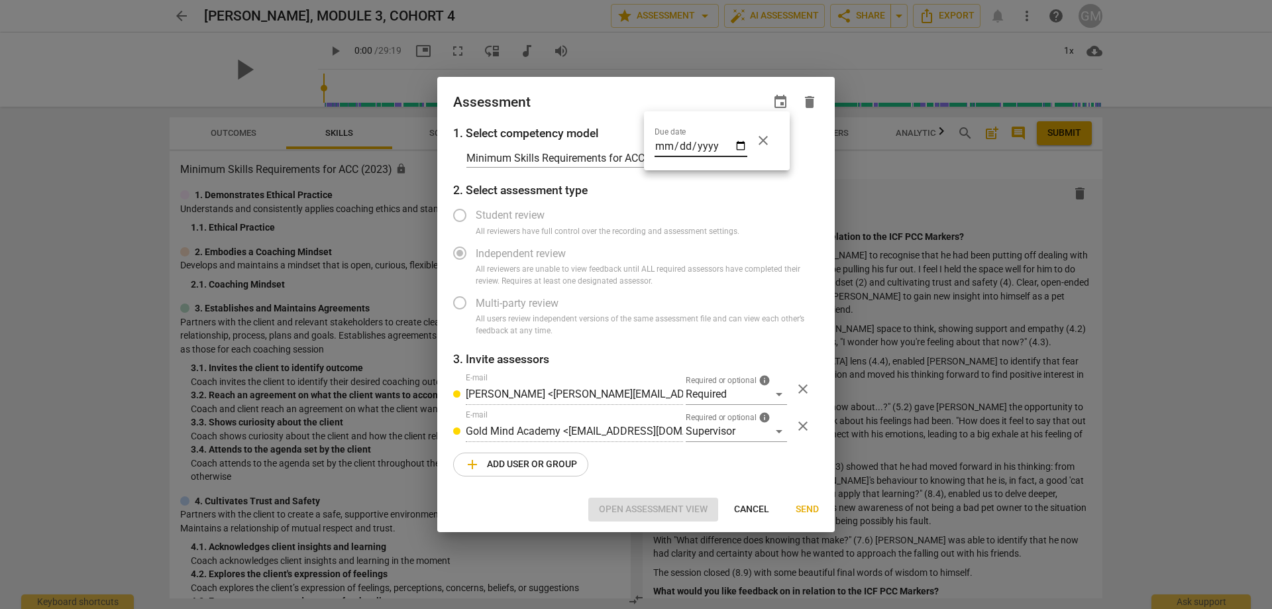
click at [741, 145] on input "date" at bounding box center [700, 147] width 93 height 19
type input "[DATE]"
click at [708, 304] on div at bounding box center [636, 304] width 1272 height 609
click at [801, 508] on span "Send" at bounding box center [806, 509] width 23 height 13
radio input "false"
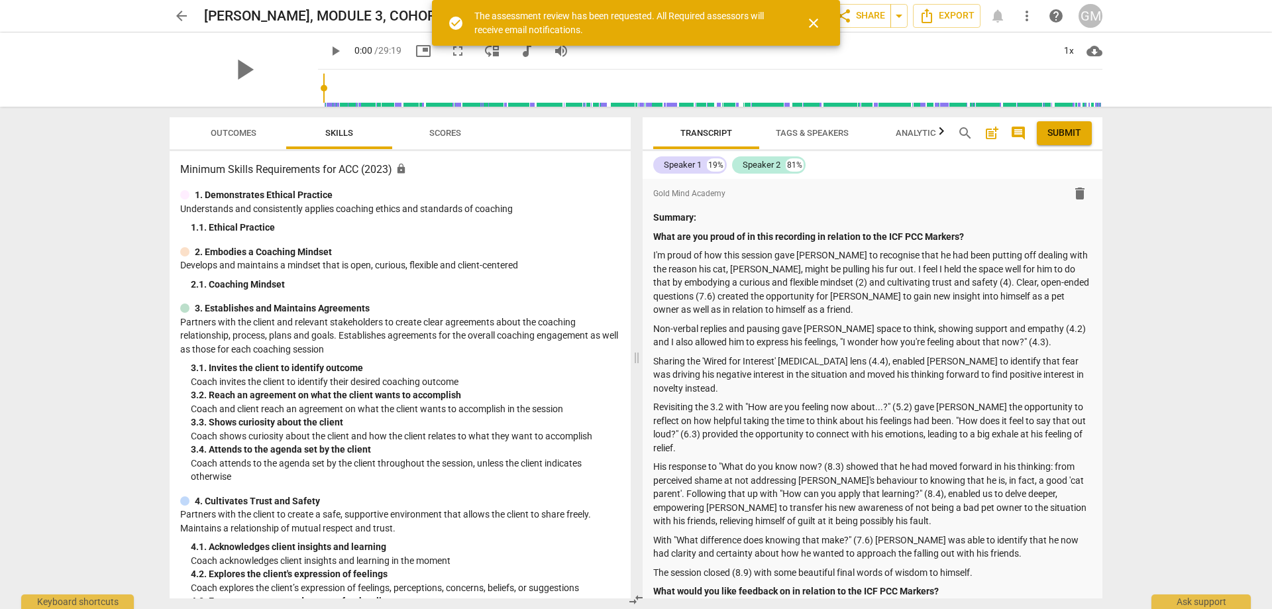
click at [62, 256] on div "arrow_back [PERSON_NAME], MODULE 3, COHORT 4 edit star Assessment arrow_drop_do…" at bounding box center [636, 304] width 1272 height 609
click at [174, 13] on span "arrow_back" at bounding box center [182, 16] width 16 height 16
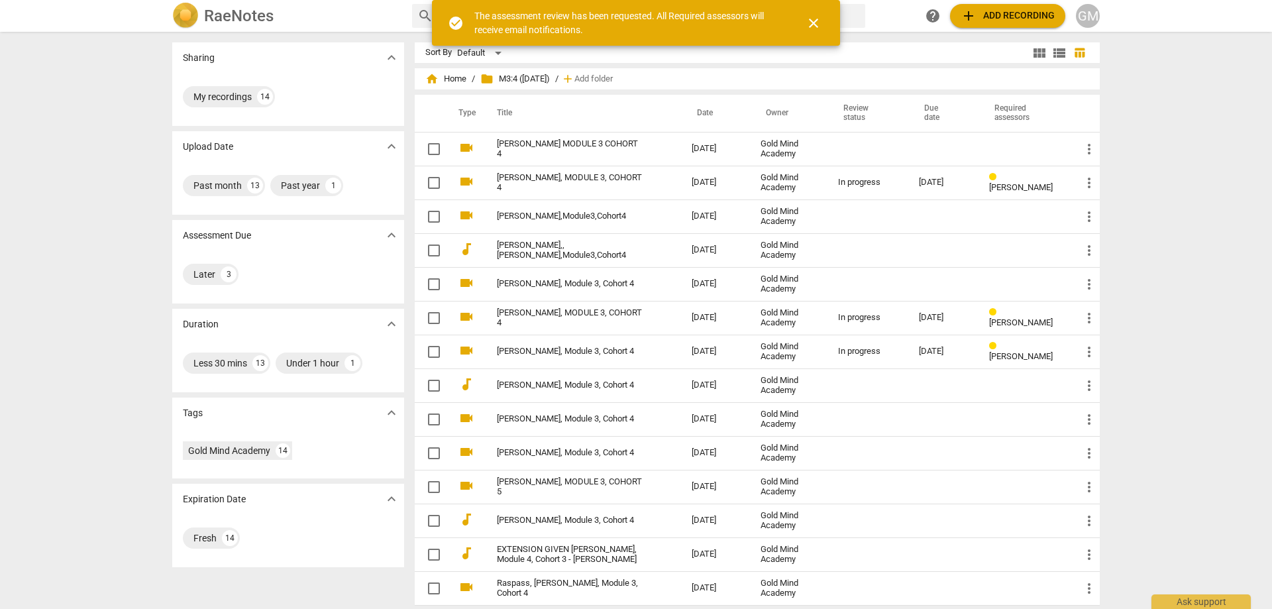
click at [142, 211] on div "Sharing expand_more My recordings 14 Upload Date expand_more Past month 13 Past…" at bounding box center [636, 321] width 1272 height 576
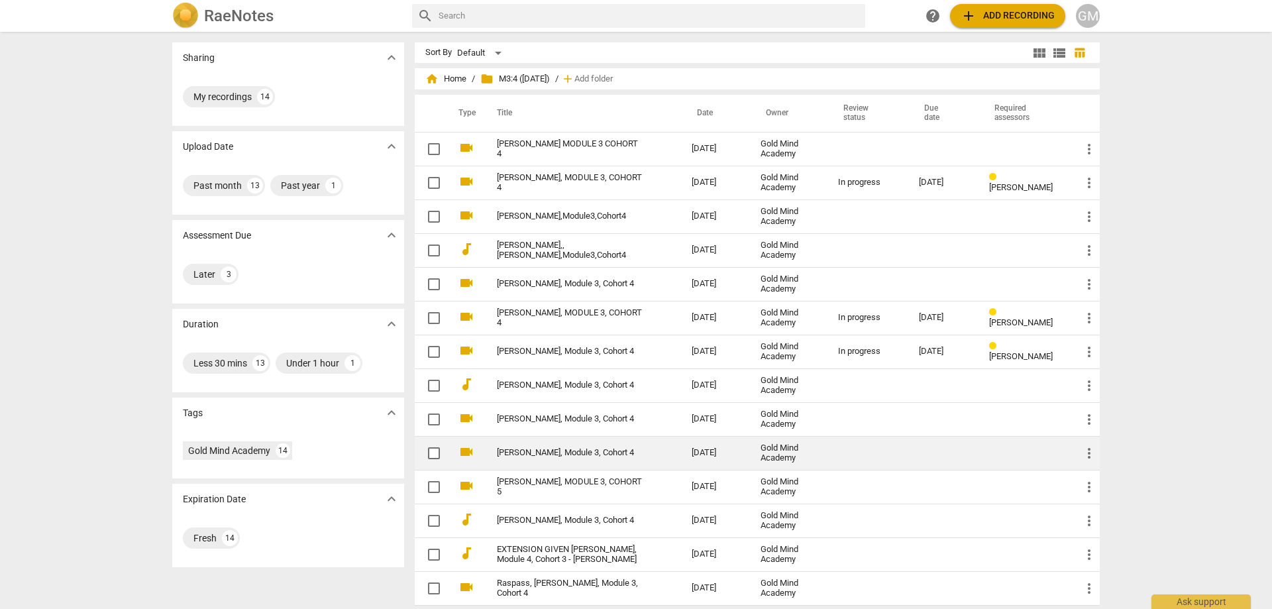
click at [584, 450] on link "[PERSON_NAME], Module 3, Cohort 4" at bounding box center [570, 453] width 147 height 10
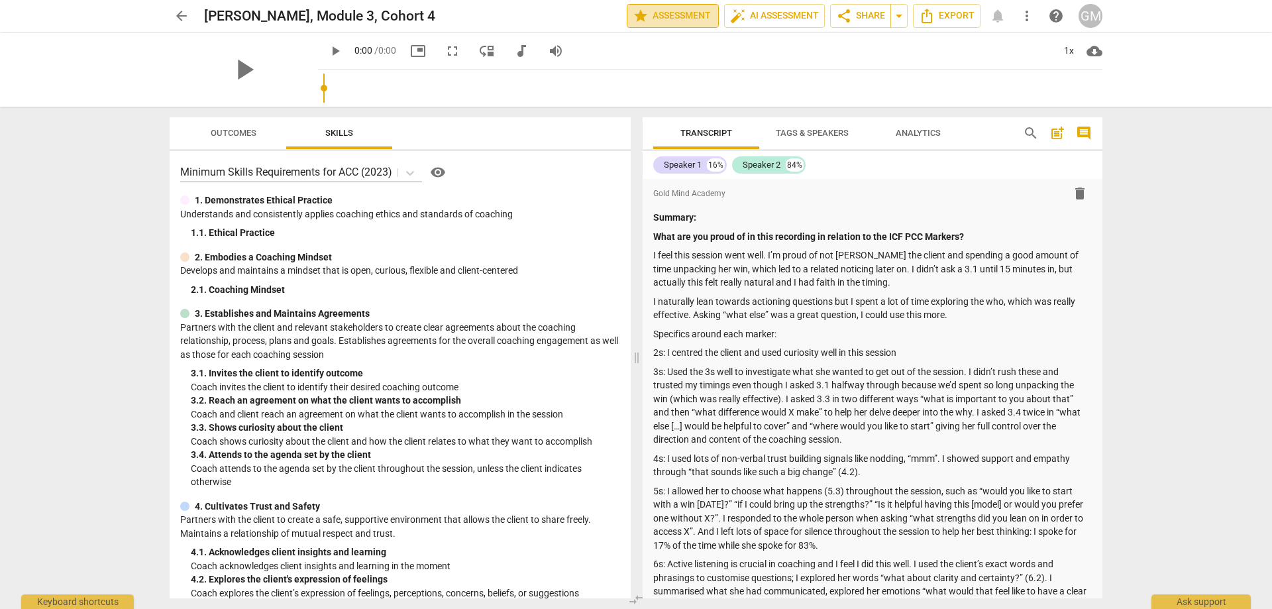
click at [637, 21] on span "star" at bounding box center [641, 16] width 16 height 16
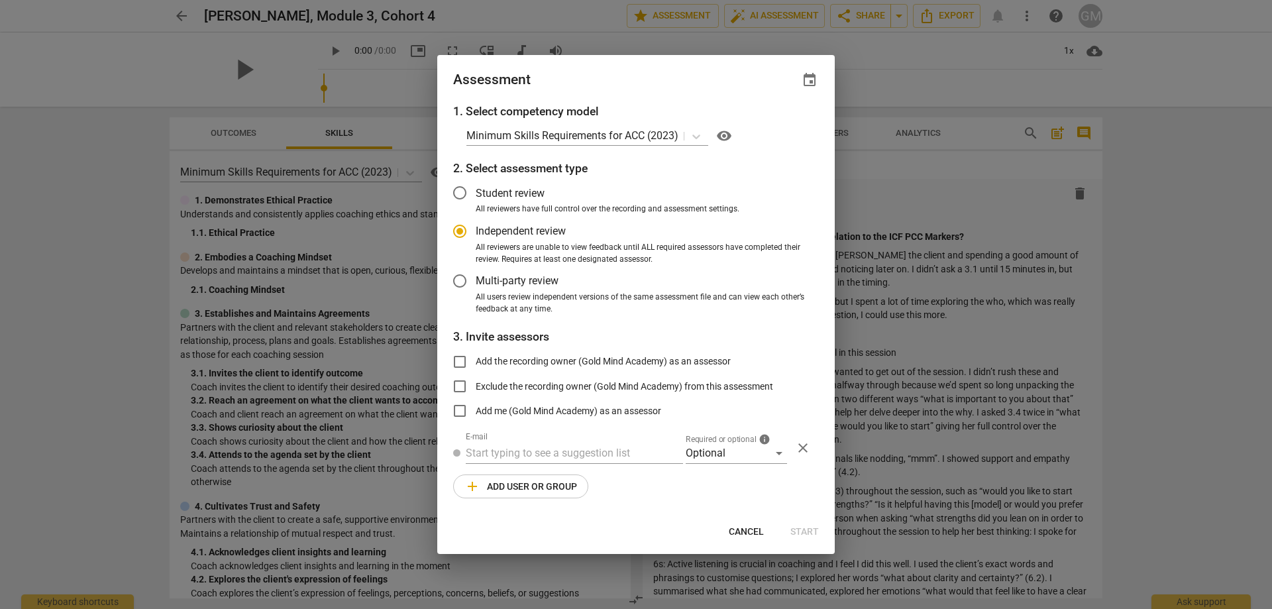
radio input "false"
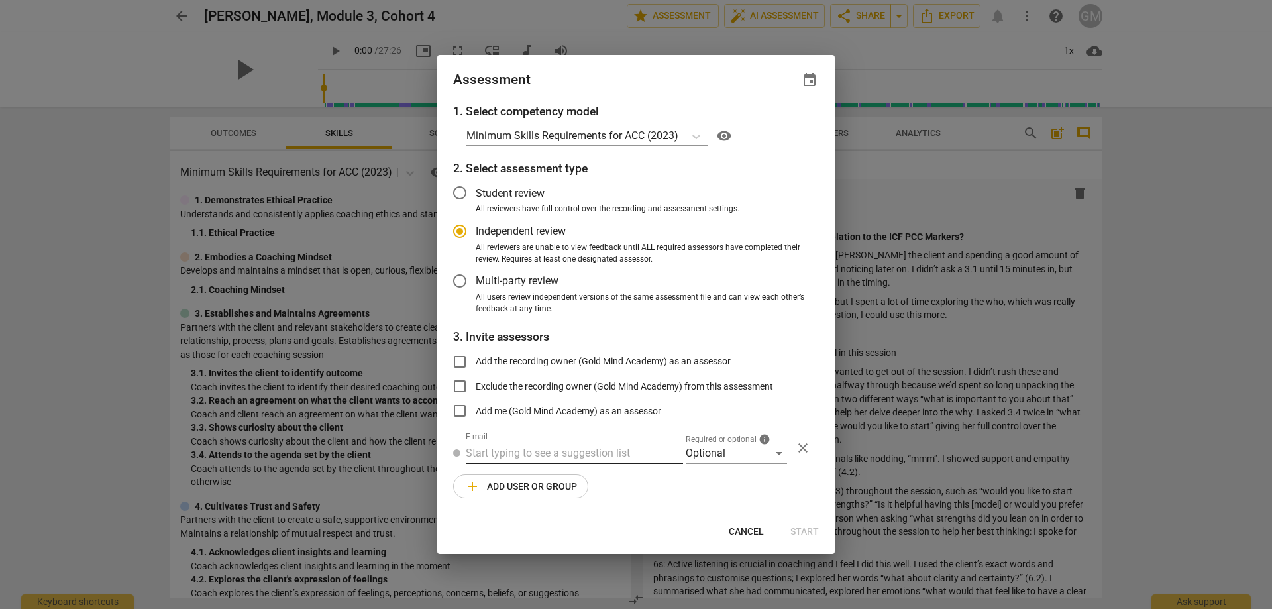
click at [552, 451] on input "text" at bounding box center [574, 452] width 217 height 21
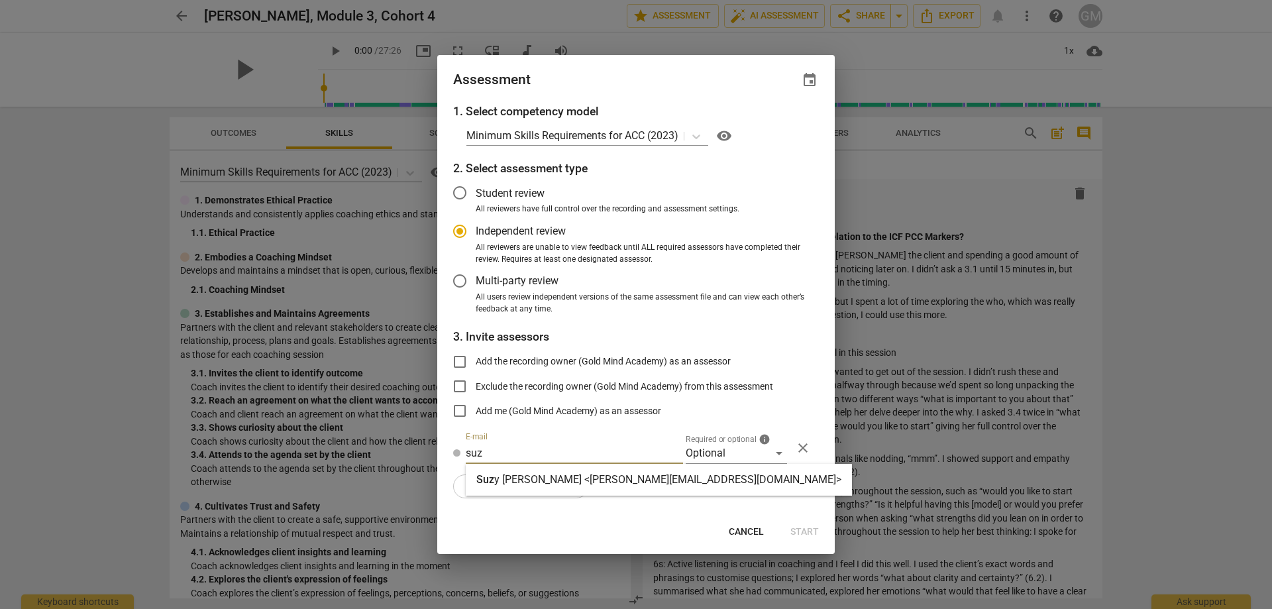
type input "suz"
click at [561, 473] on strong "y [PERSON_NAME] <[PERSON_NAME][EMAIL_ADDRESS][DOMAIN_NAME]>" at bounding box center [667, 479] width 347 height 13
radio input "false"
type input "[PERSON_NAME] <[PERSON_NAME][EMAIL_ADDRESS][DOMAIN_NAME]>"
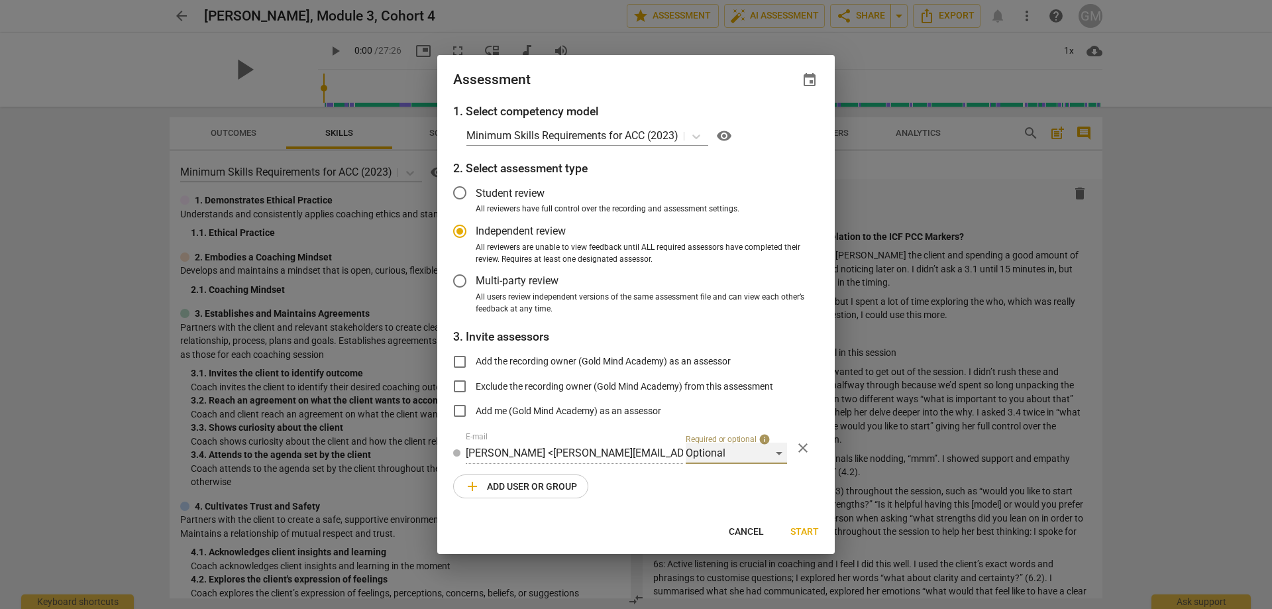
click at [730, 446] on div "Optional" at bounding box center [736, 452] width 101 height 21
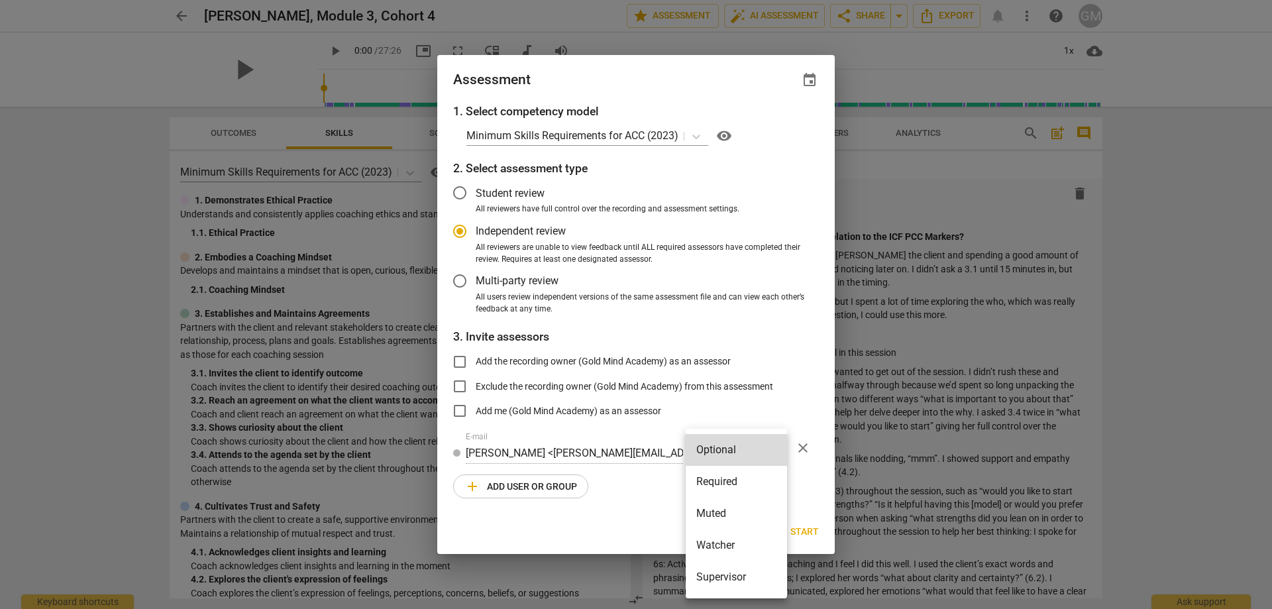
click at [719, 478] on li "Required" at bounding box center [736, 482] width 101 height 32
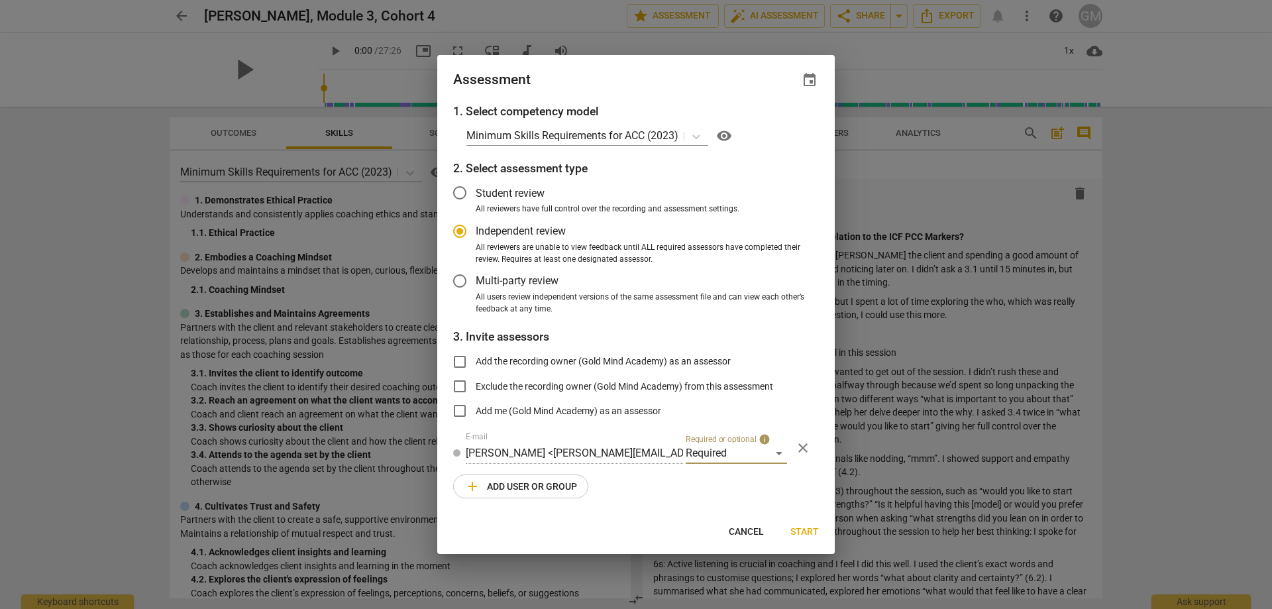
click at [541, 484] on span "add Add user or group" at bounding box center [520, 486] width 113 height 16
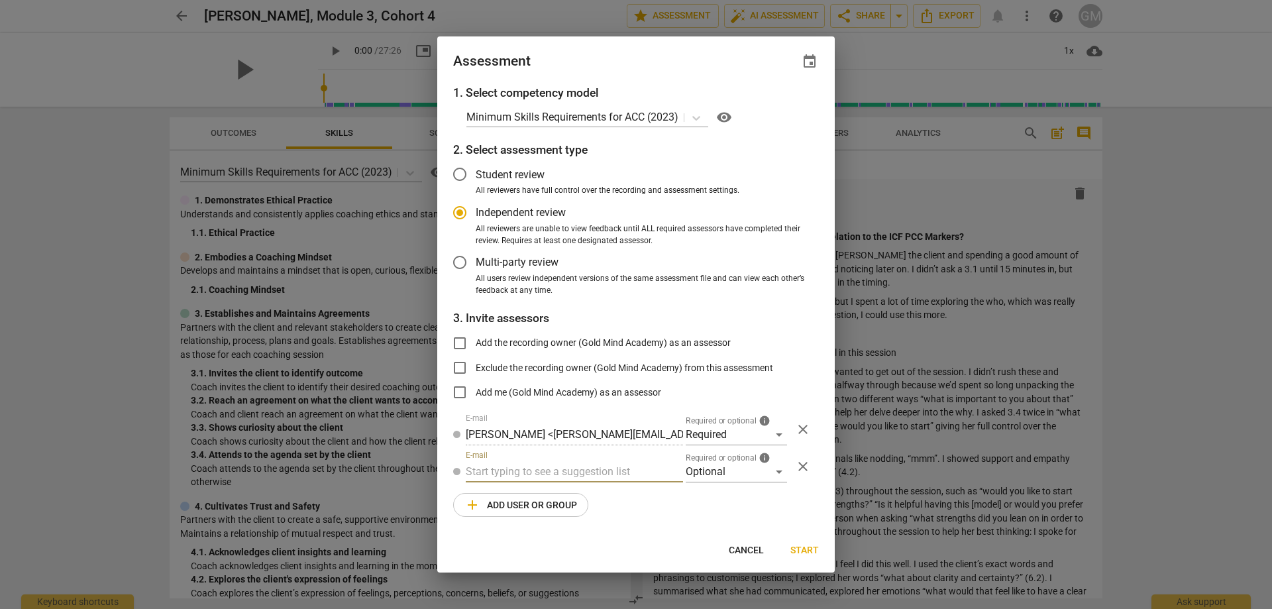
radio input "false"
click at [550, 471] on input "text" at bounding box center [574, 471] width 217 height 21
type input "[EMAIL_ADDRESS][DOMAIN_NAME]"
click at [705, 466] on div "Optional" at bounding box center [736, 471] width 101 height 21
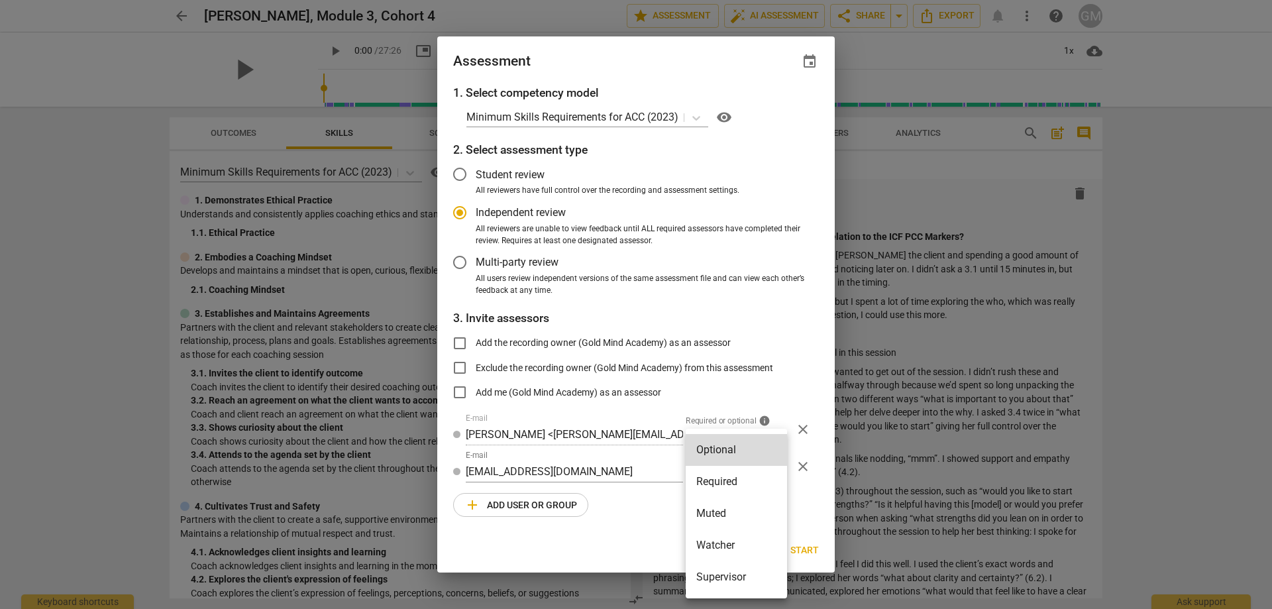
click at [714, 570] on li "Supervisor" at bounding box center [736, 577] width 101 height 32
radio input "false"
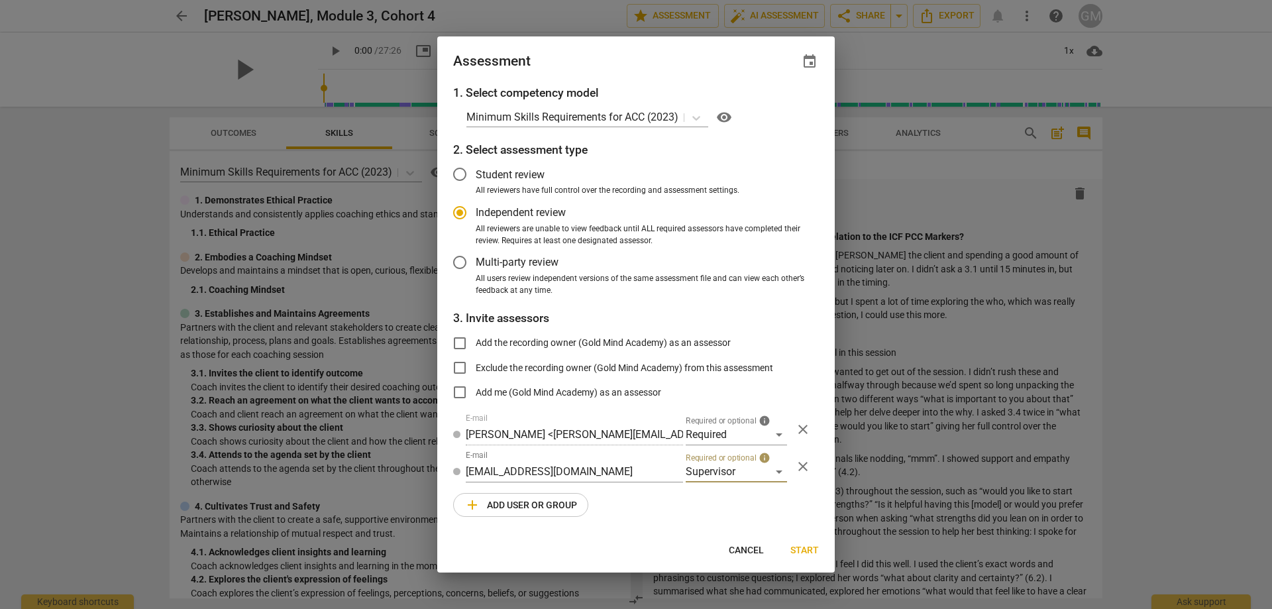
click at [660, 510] on div "1. Select competency model Minimum Skills Requirements for ACC (2023) visibilit…" at bounding box center [635, 308] width 397 height 449
click at [815, 52] on div "event" at bounding box center [809, 61] width 19 height 19
click at [813, 55] on span "event" at bounding box center [809, 62] width 16 height 16
click at [765, 107] on input "date" at bounding box center [730, 106] width 93 height 19
type input "[DATE]"
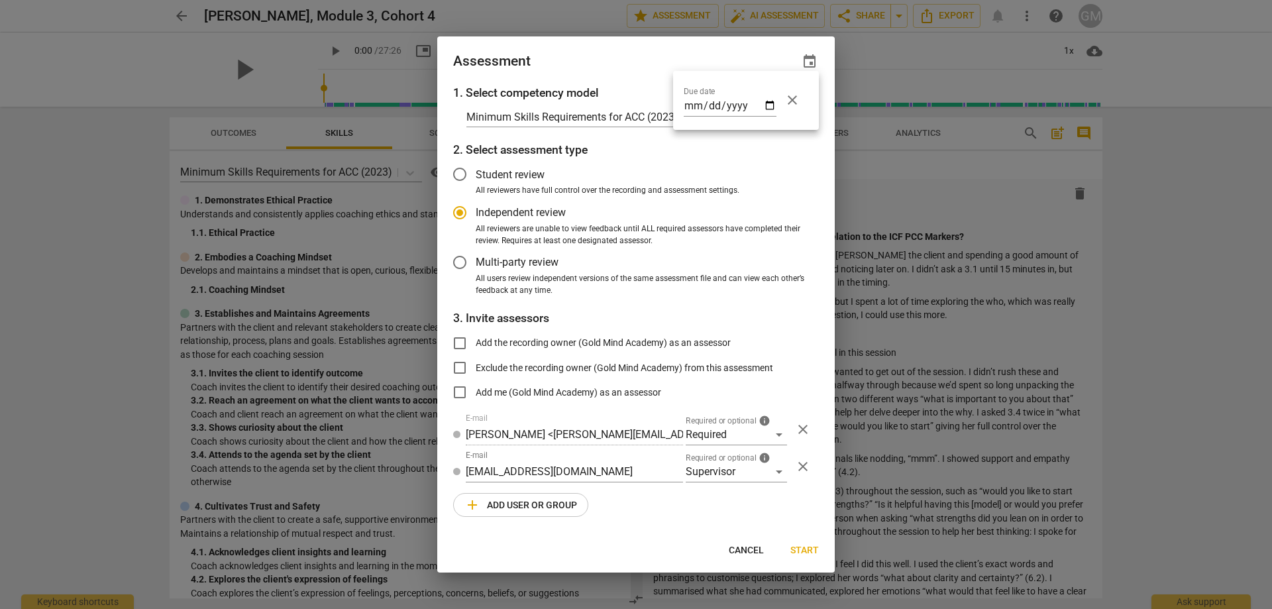
click at [650, 517] on div at bounding box center [636, 304] width 1272 height 609
click at [646, 512] on div "1. Select competency model Minimum Skills Requirements for ACC (2023) visibilit…" at bounding box center [635, 308] width 397 height 449
click at [813, 550] on span "Start" at bounding box center [804, 550] width 28 height 13
radio input "false"
type input "Gold Mind Academy <[EMAIL_ADDRESS][DOMAIN_NAME]>"
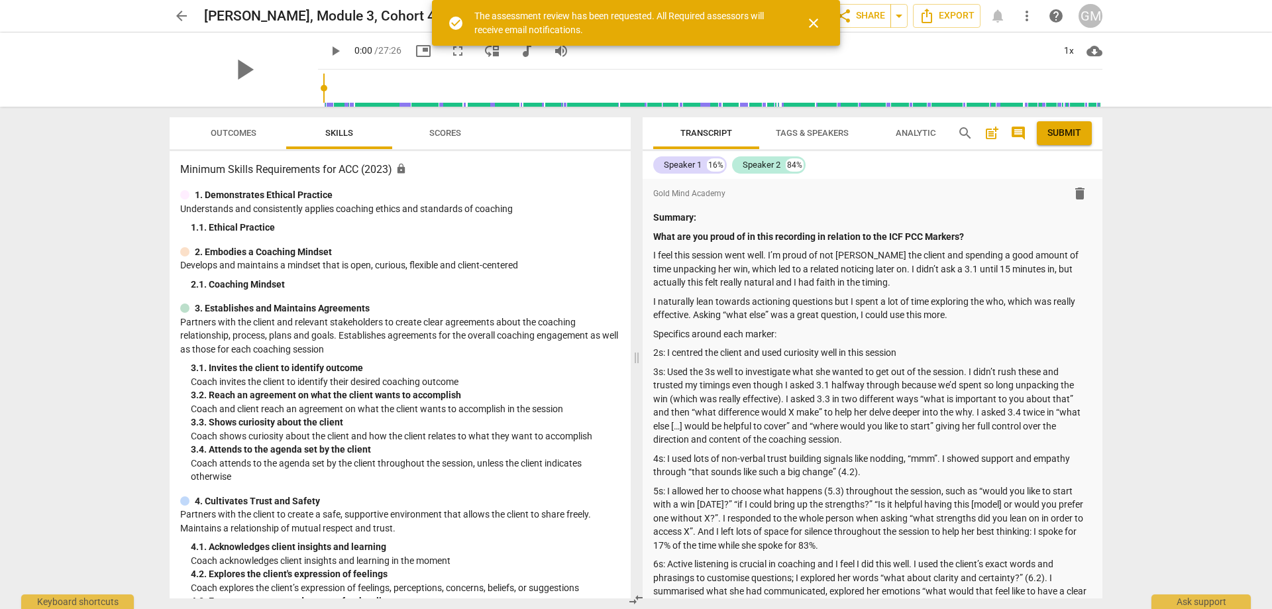
click at [99, 234] on div "arrow_back [PERSON_NAME], Module 3, Cohort 4 edit star Assessment arrow_drop_do…" at bounding box center [636, 304] width 1272 height 609
click at [109, 244] on div "arrow_back [PERSON_NAME], Module 3, Cohort 4 edit star Assessment arrow_drop_do…" at bounding box center [636, 304] width 1272 height 609
click at [105, 237] on div "arrow_back [PERSON_NAME], Module 3, Cohort 4 edit star Assessment arrow_drop_do…" at bounding box center [636, 304] width 1272 height 609
click at [179, 15] on span "arrow_back" at bounding box center [182, 16] width 16 height 16
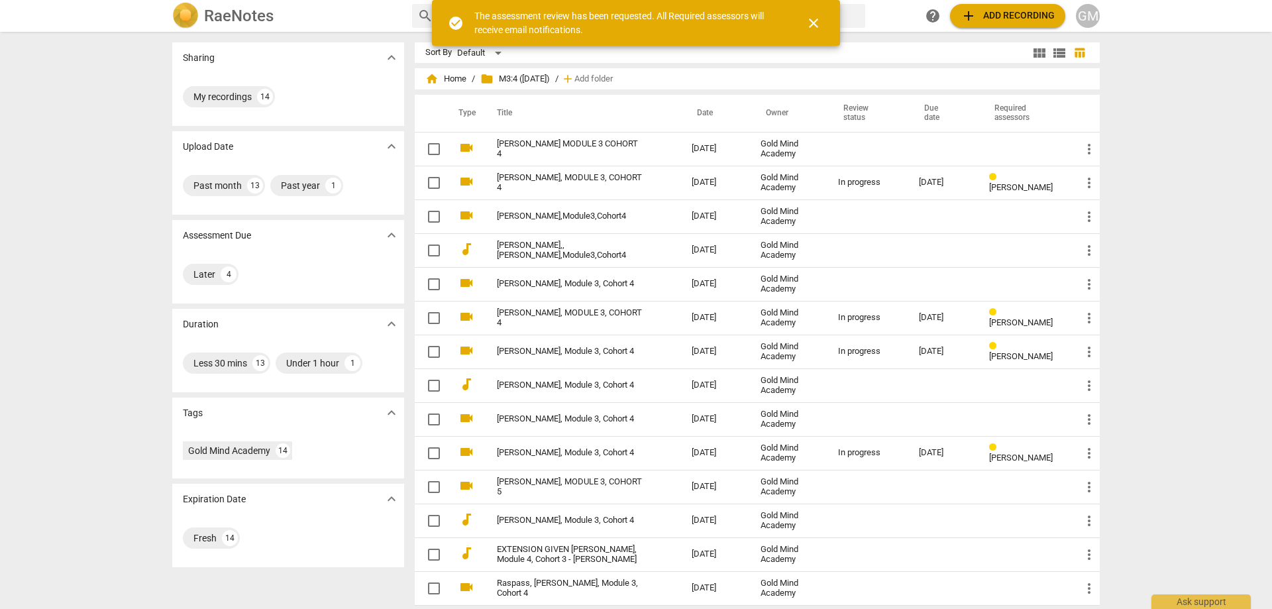
click at [143, 247] on div "Sharing expand_more My recordings 14 Upload Date expand_more Past month 13 Past…" at bounding box center [636, 321] width 1272 height 576
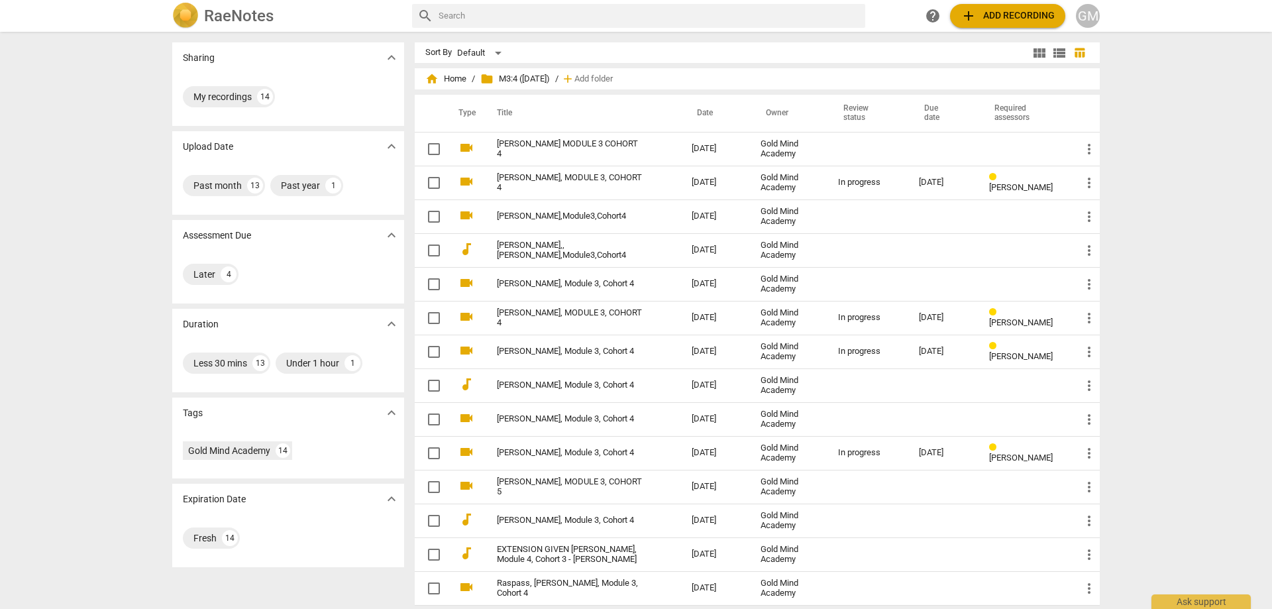
click at [111, 232] on div "Sharing expand_more My recordings 14 Upload Date expand_more Past month 13 Past…" at bounding box center [636, 321] width 1272 height 576
